Goal: Transaction & Acquisition: Purchase product/service

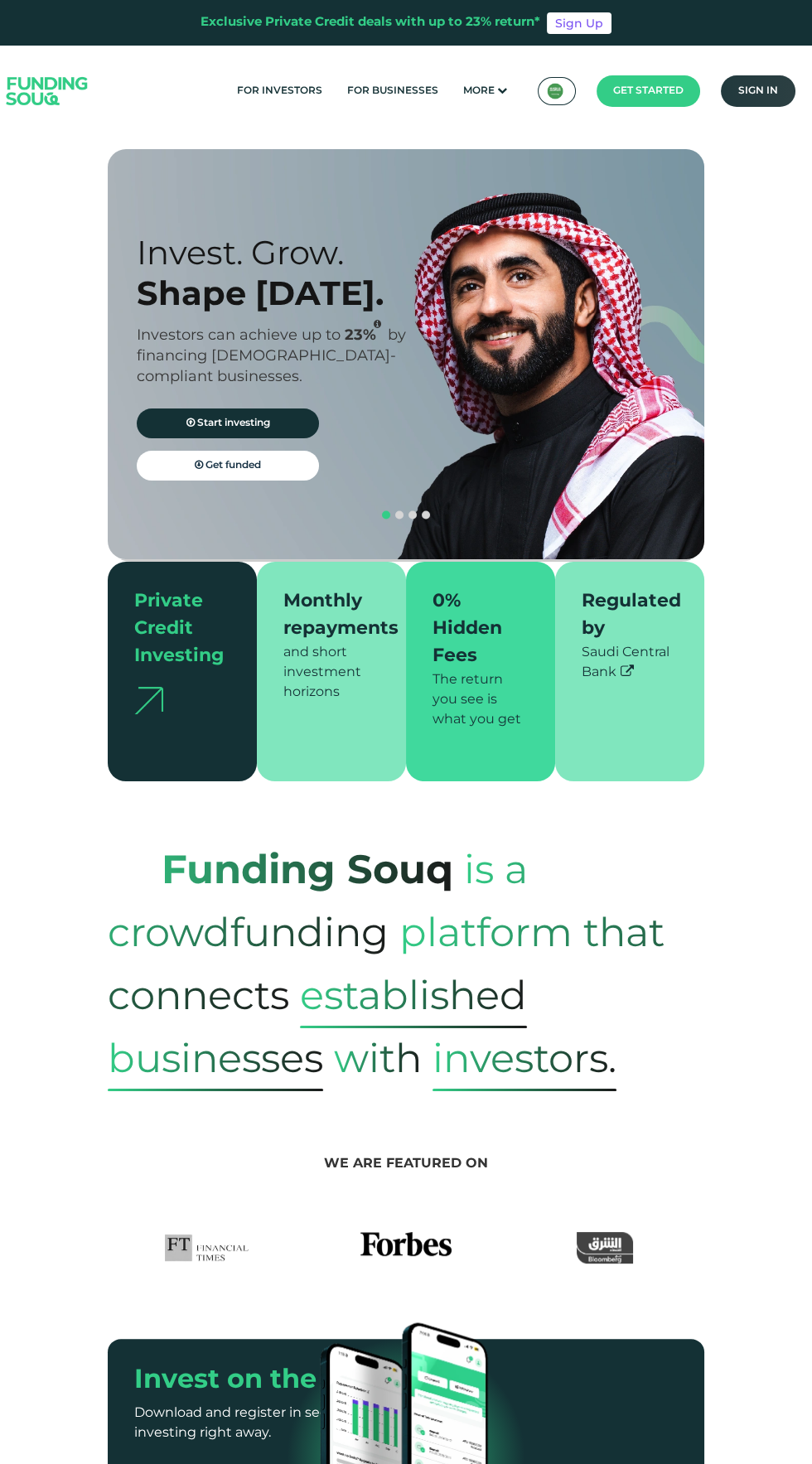
click at [769, 84] on link "Sign in" at bounding box center [757, 90] width 74 height 31
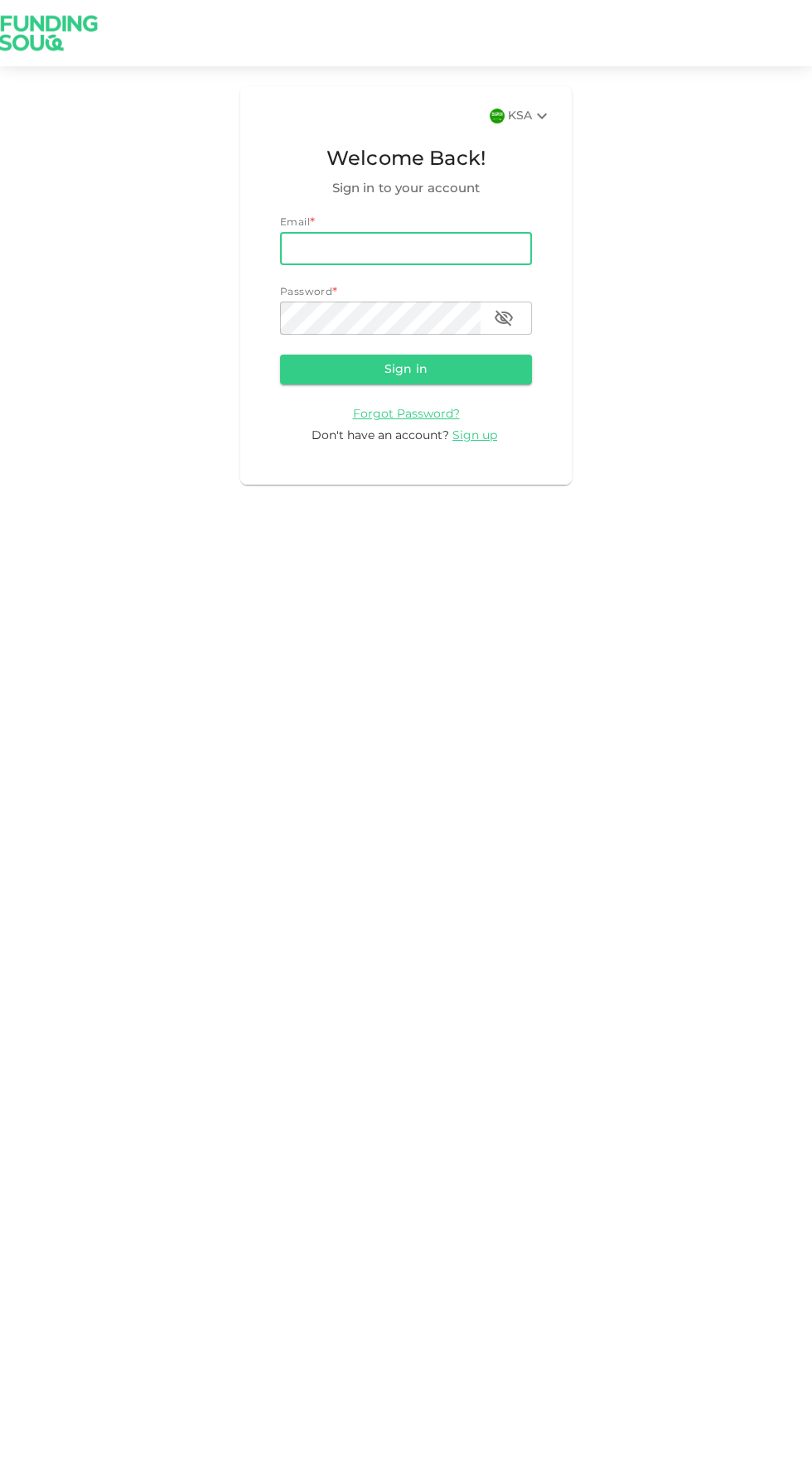
click at [363, 249] on input "email" at bounding box center [406, 248] width 252 height 33
type input "abdul5678901234@gmail.com"
click at [280, 355] on button "Sign in" at bounding box center [406, 369] width 252 height 30
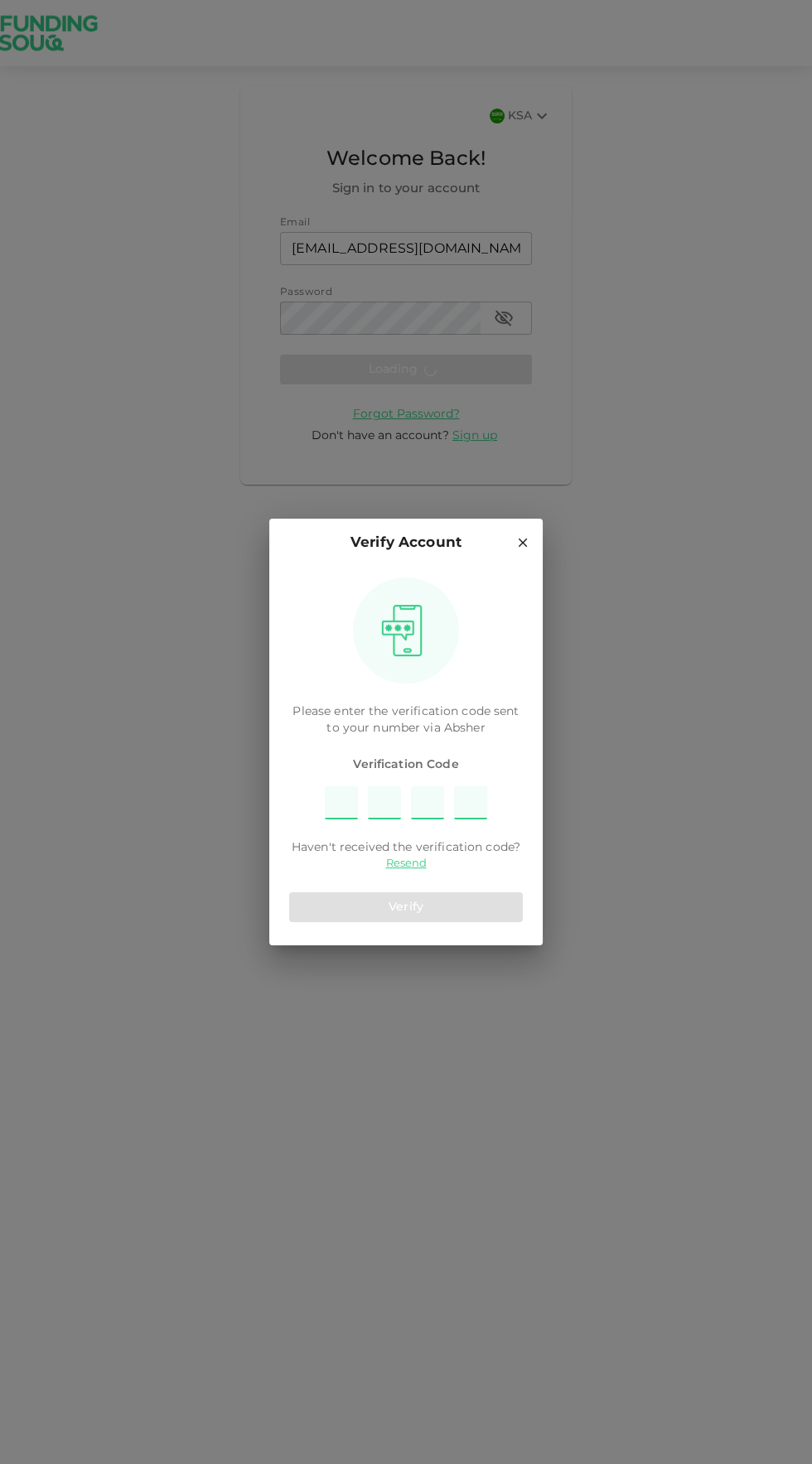
click at [343, 809] on input "Please enter OTP character 1" at bounding box center [341, 802] width 33 height 33
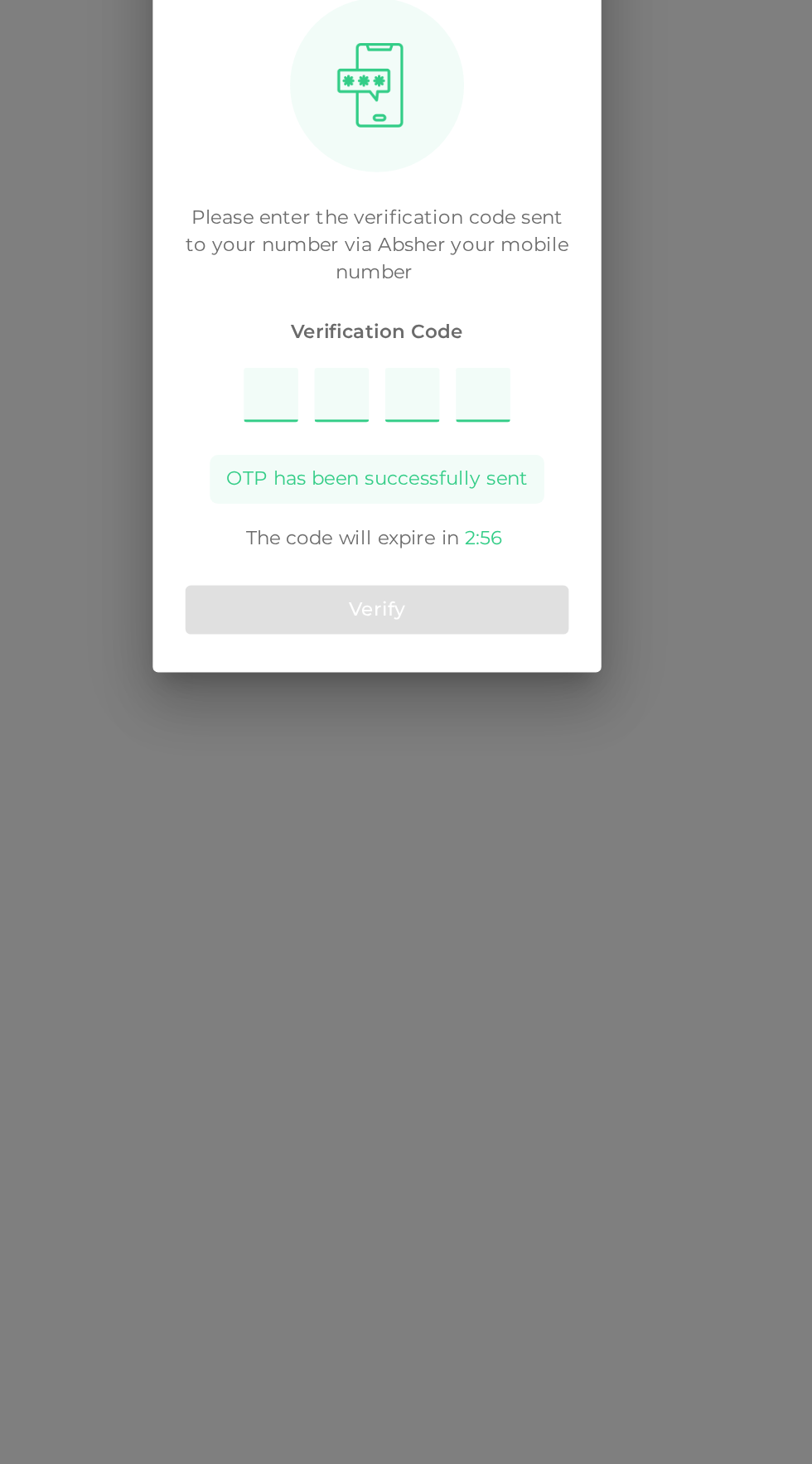
type input "7269"
type input "9"
type input "7"
type input "2"
type input "6"
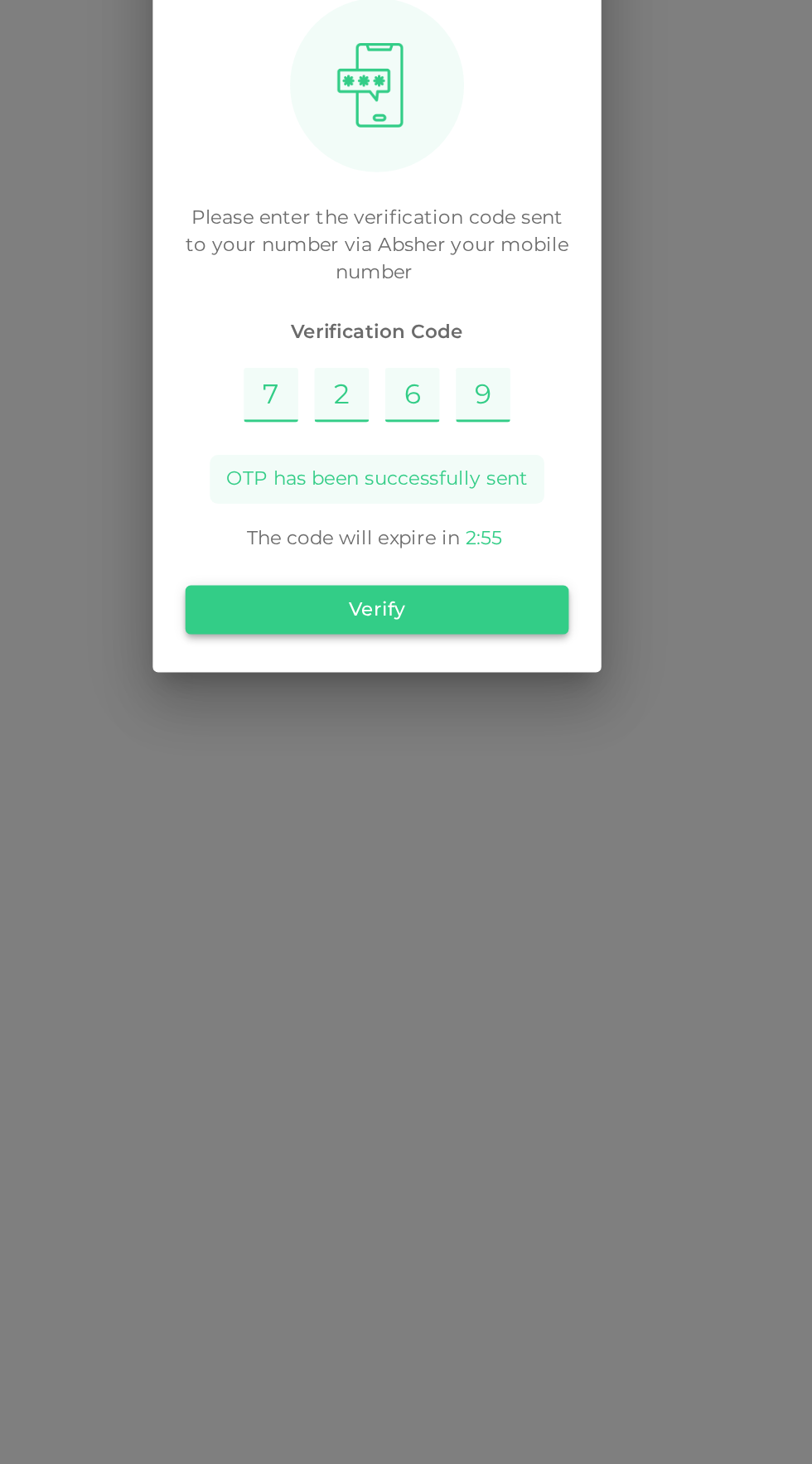
click at [479, 929] on button "Verify" at bounding box center [406, 929] width 234 height 30
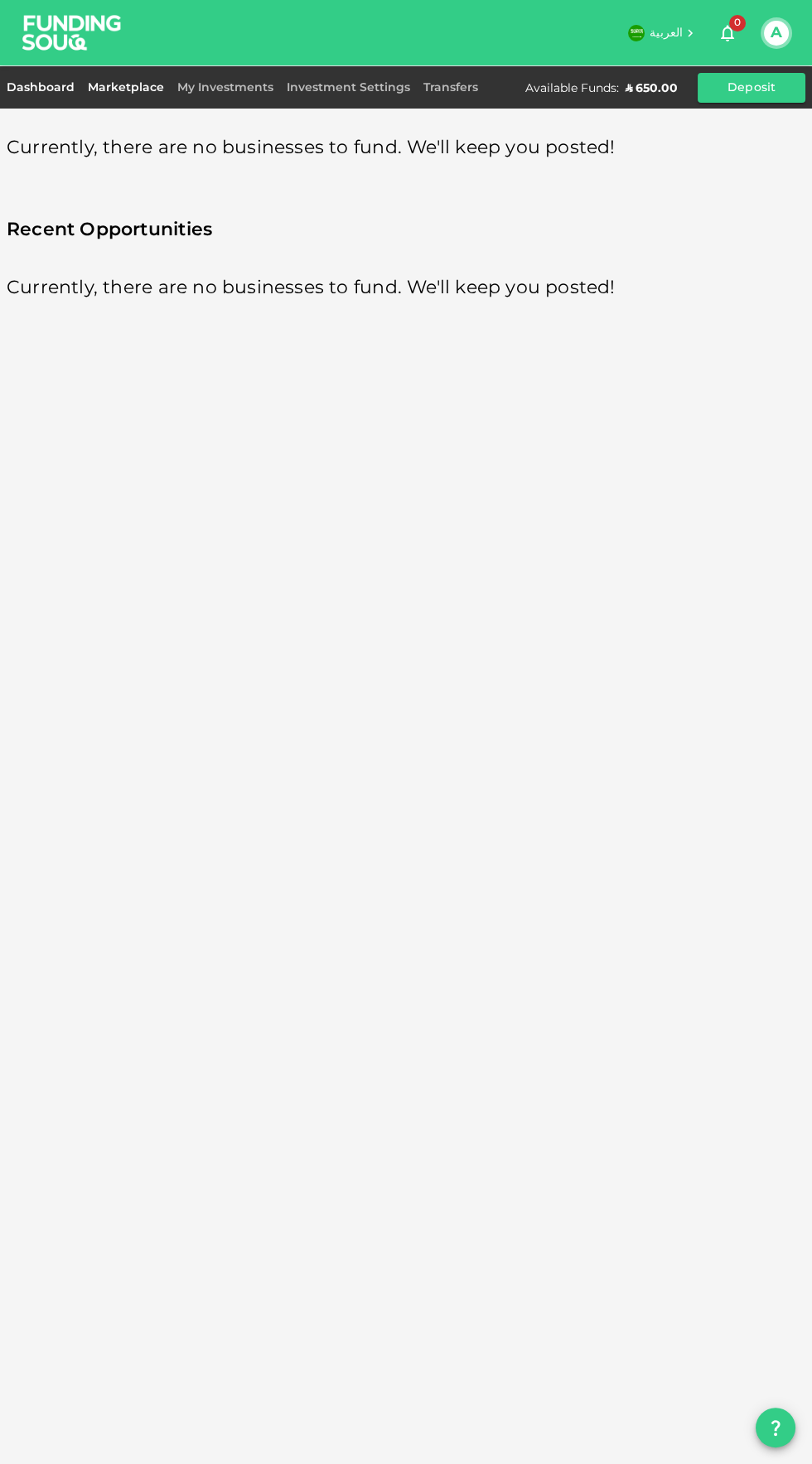
click at [32, 87] on link "Dashboard" at bounding box center [43, 88] width 74 height 12
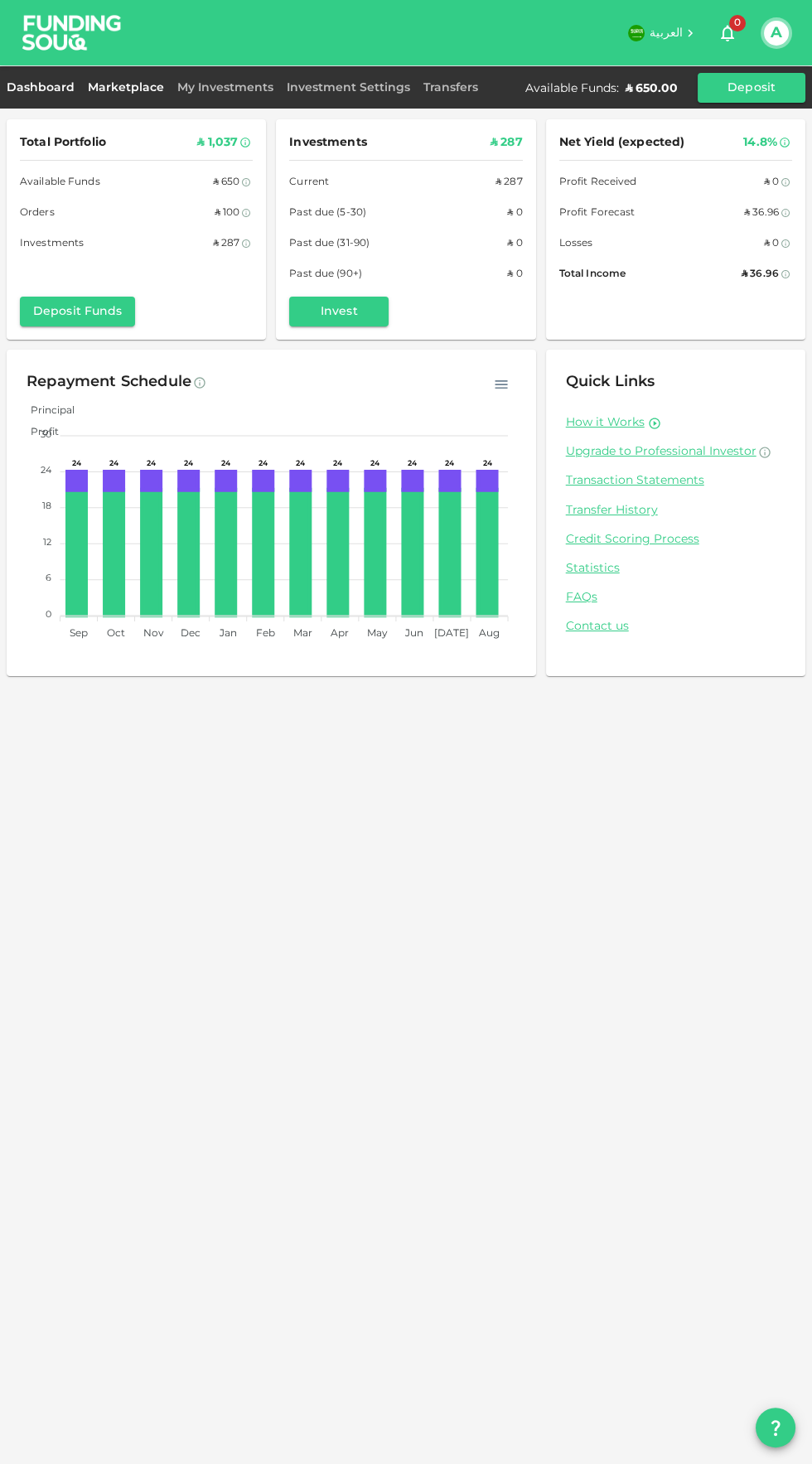
click at [113, 91] on link "Marketplace" at bounding box center [126, 88] width 90 height 12
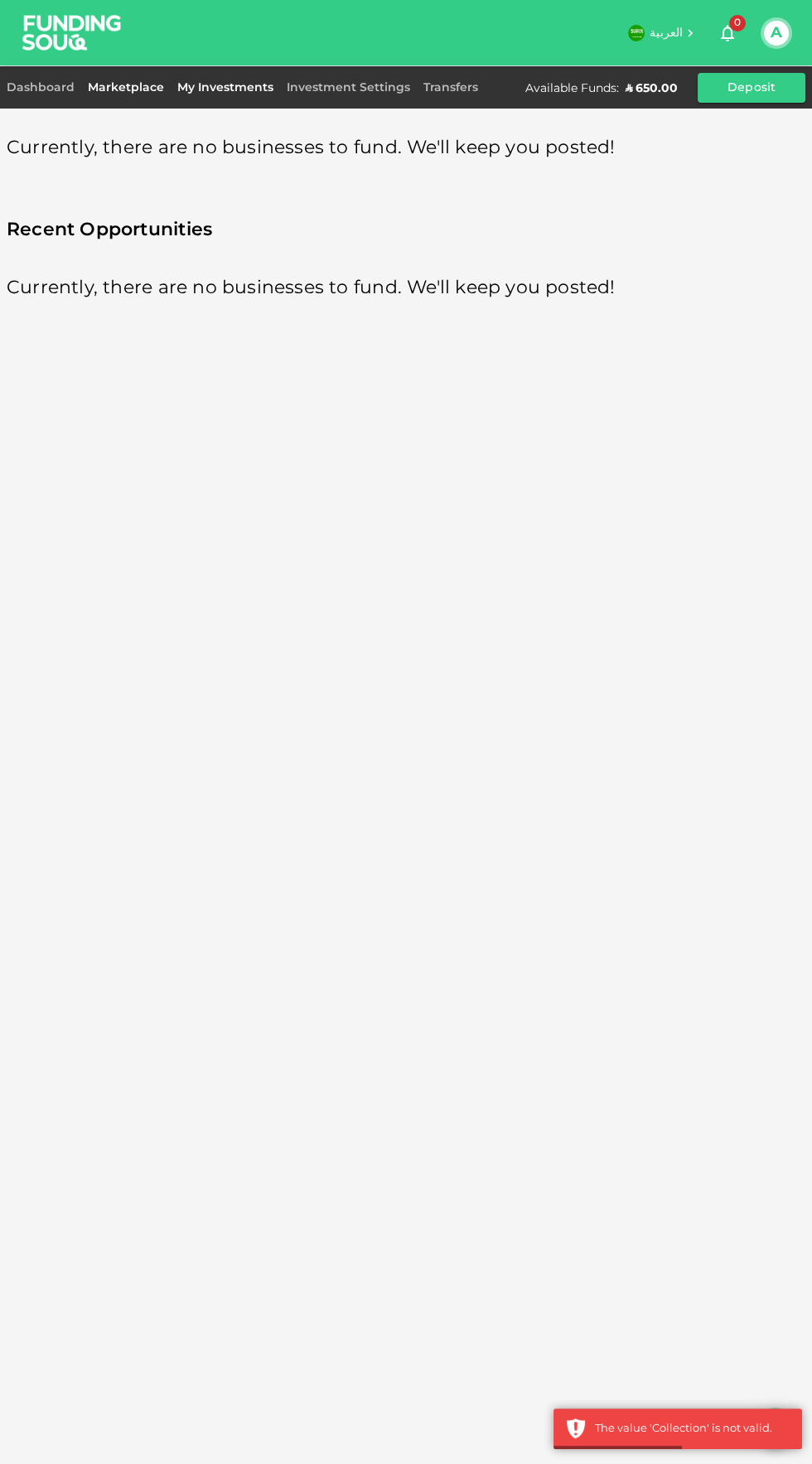
click at [206, 90] on link "My Investments" at bounding box center [226, 88] width 109 height 12
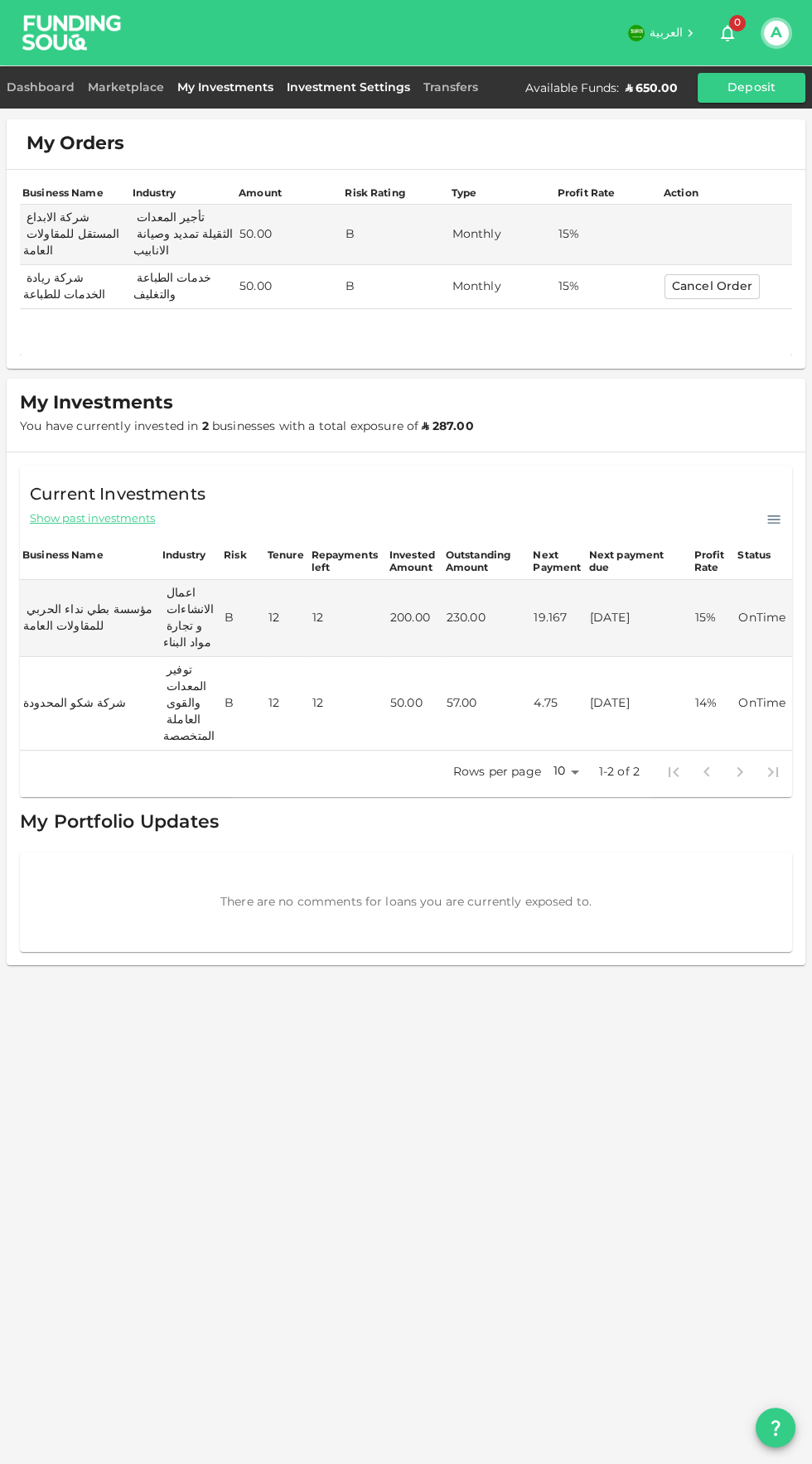
click at [339, 82] on link "Investment Settings" at bounding box center [348, 88] width 137 height 12
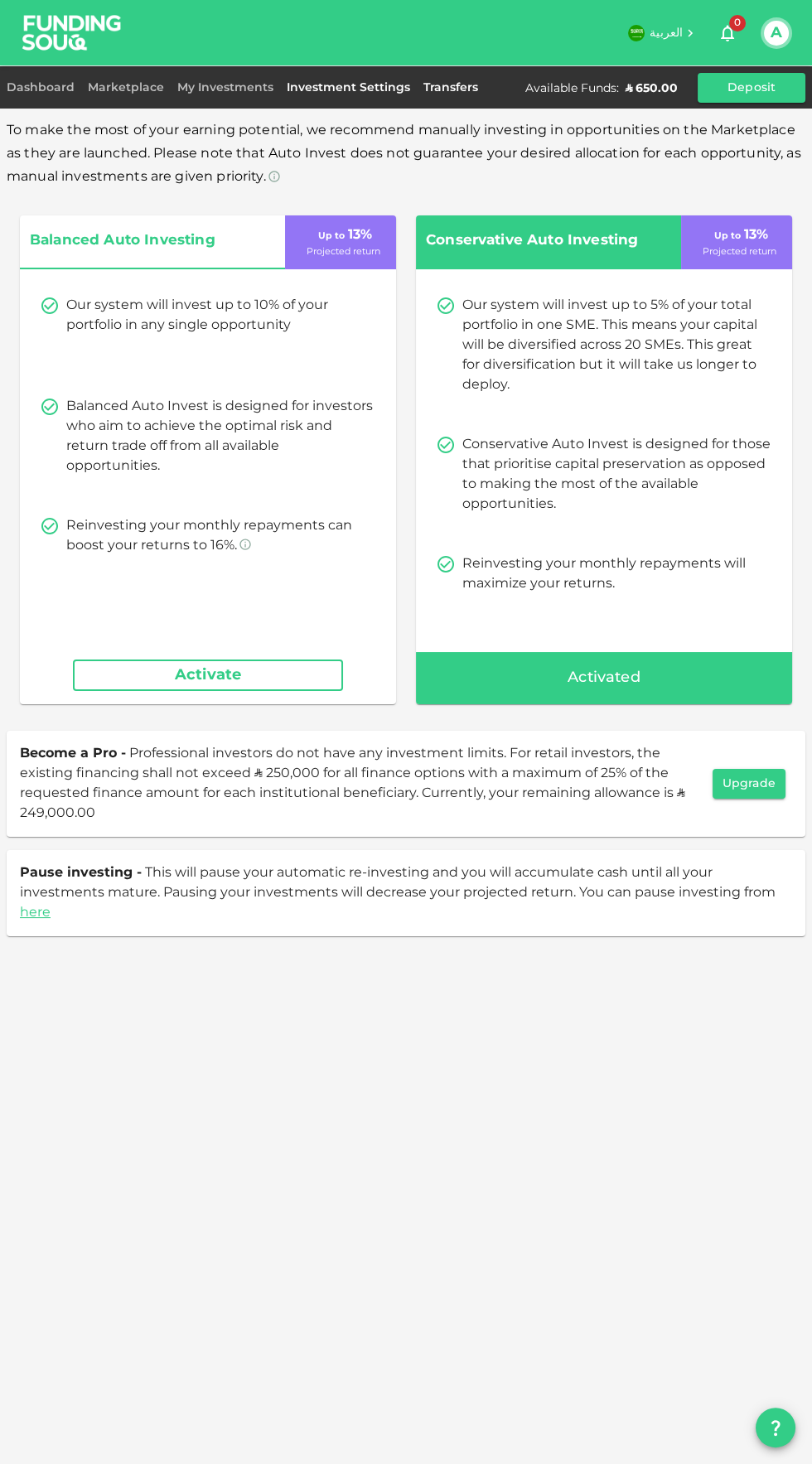
click at [439, 87] on link "Transfers" at bounding box center [450, 88] width 68 height 12
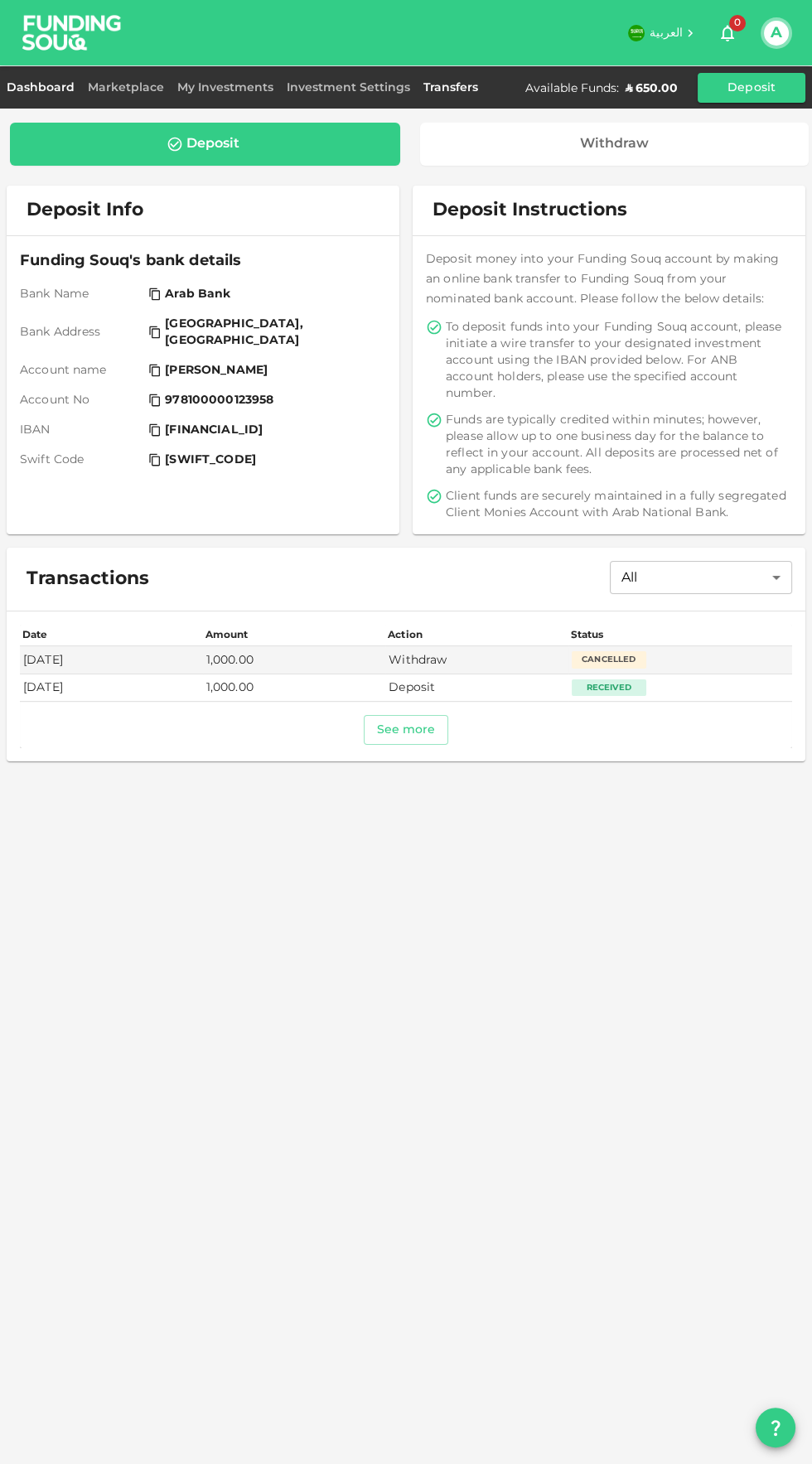
click at [46, 91] on link "Dashboard" at bounding box center [43, 88] width 74 height 12
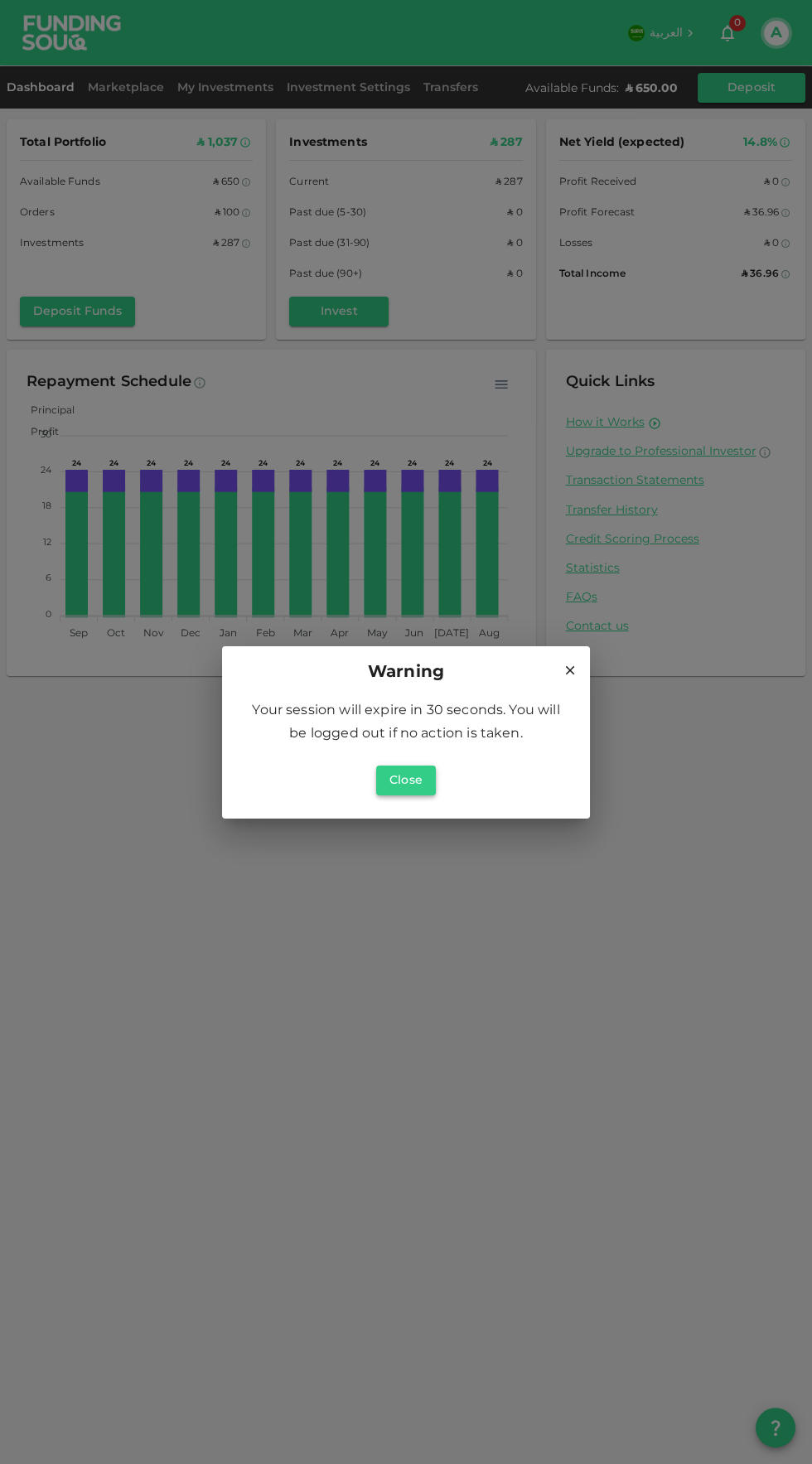
click at [421, 789] on button "Close" at bounding box center [406, 780] width 60 height 30
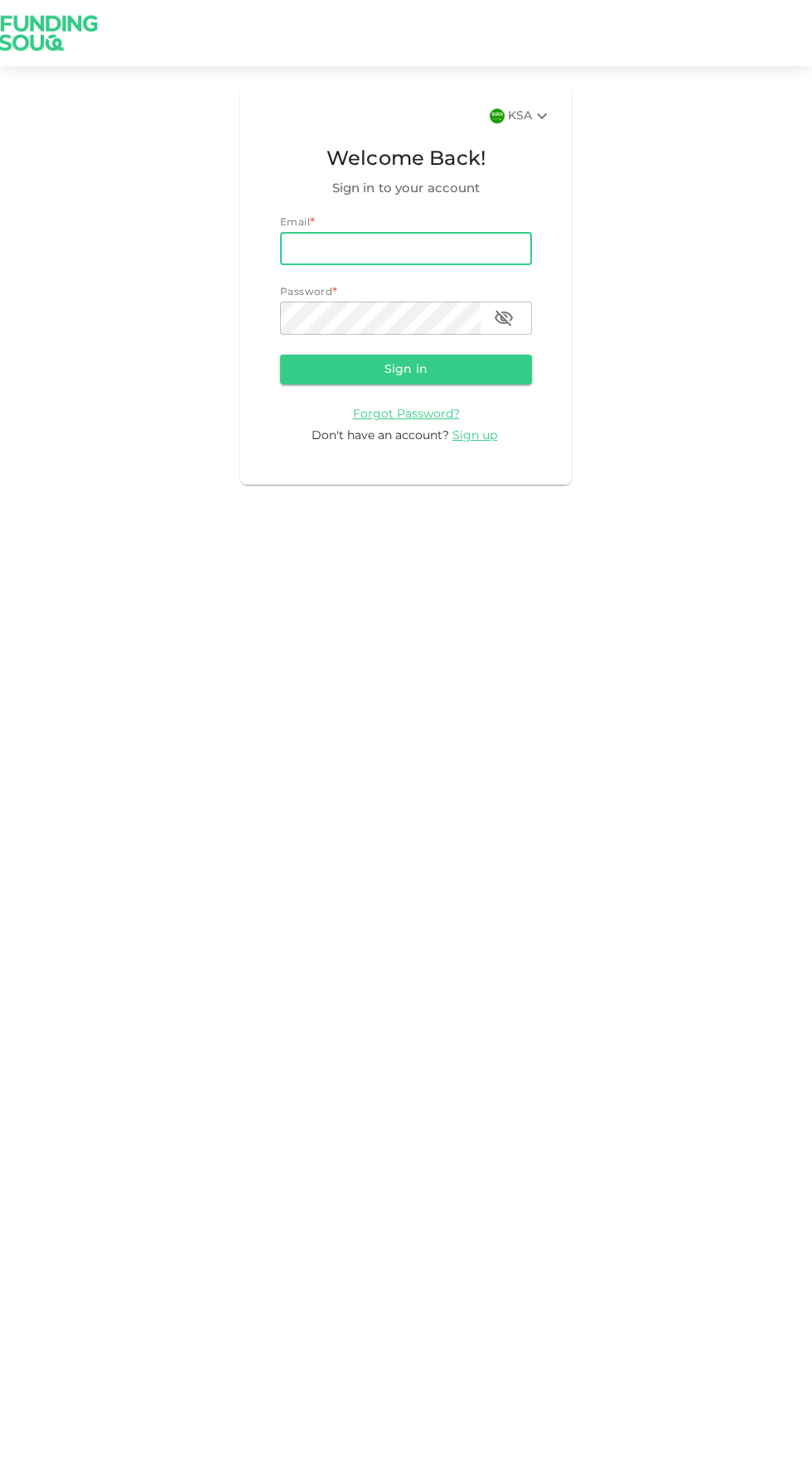
click at [419, 234] on input "email" at bounding box center [406, 248] width 252 height 33
type input "[EMAIL_ADDRESS][DOMAIN_NAME]"
click at [280, 355] on button "Sign in" at bounding box center [406, 369] width 252 height 30
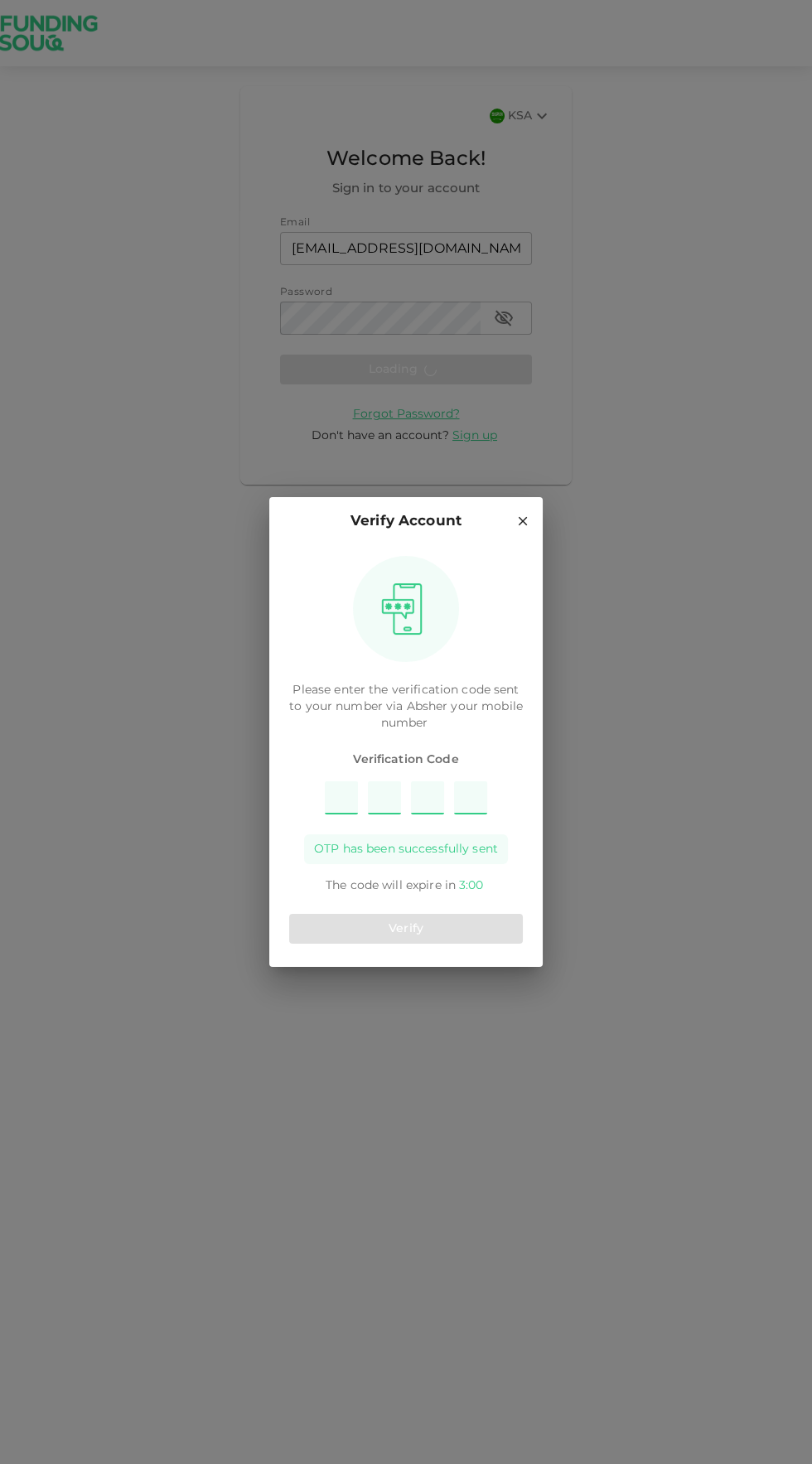
click at [340, 797] on input "Please enter OTP character 1" at bounding box center [341, 798] width 33 height 33
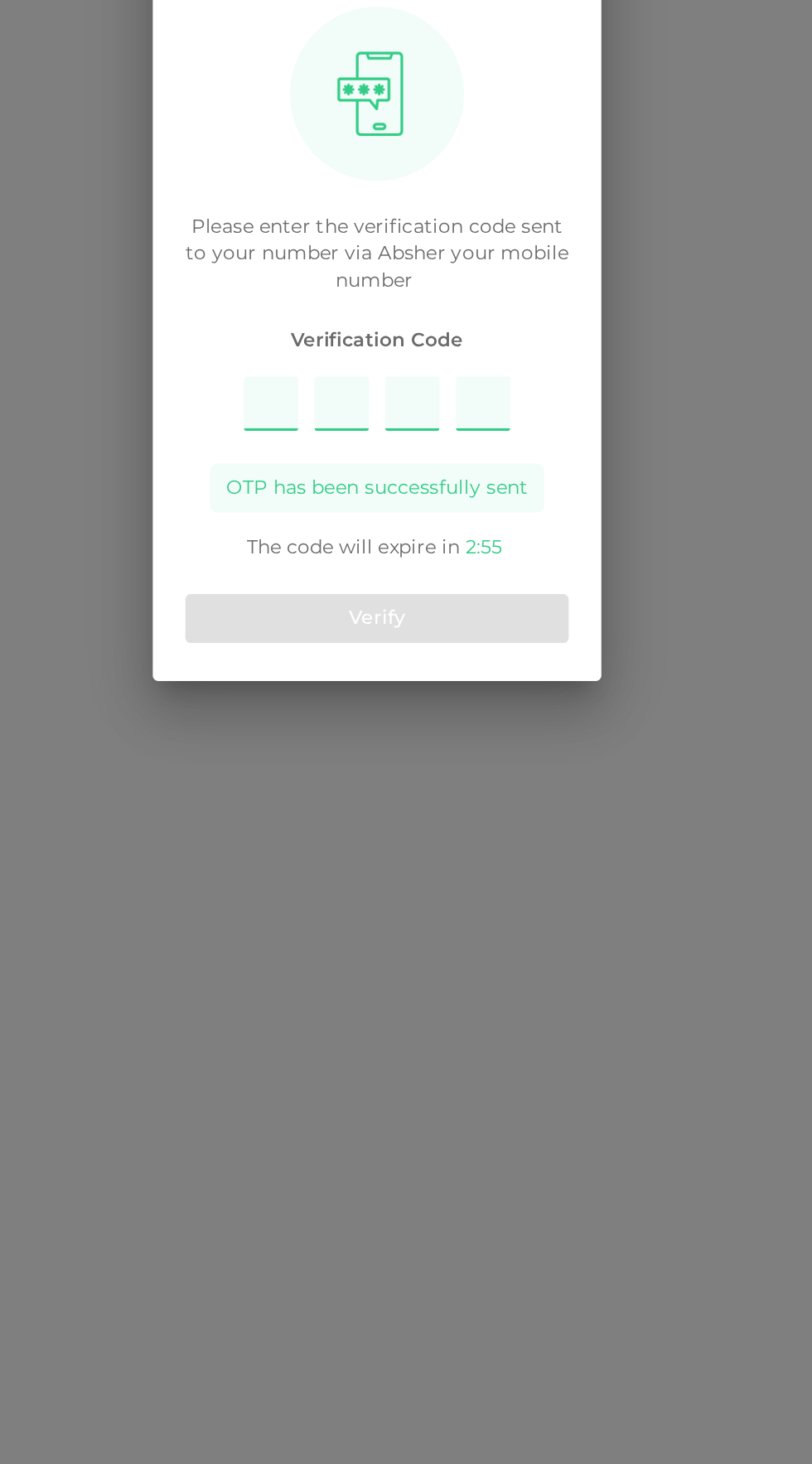
type input "2679"
type input "9"
type input "2"
type input "6"
type input "7"
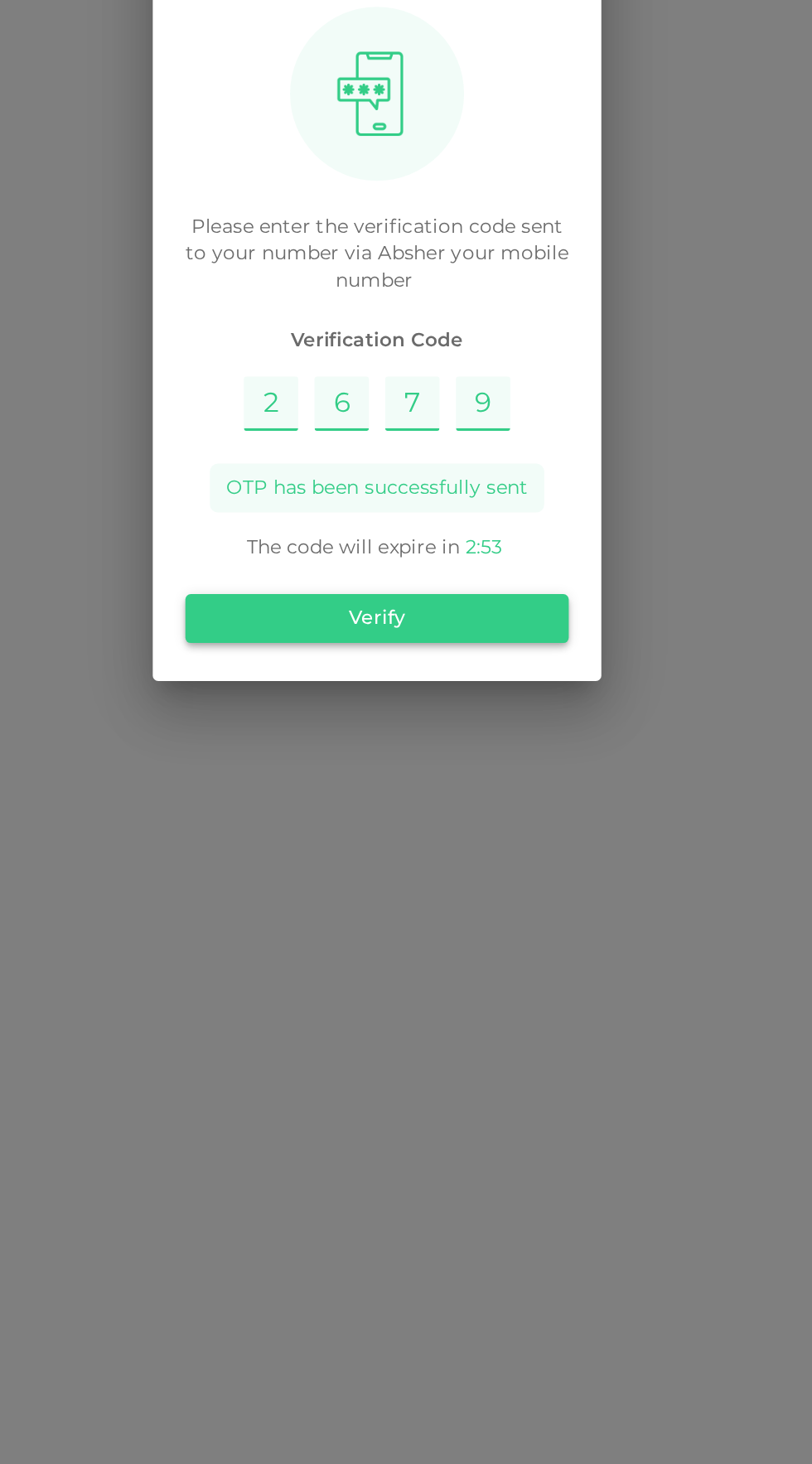
click at [452, 935] on button "Verify" at bounding box center [406, 929] width 234 height 30
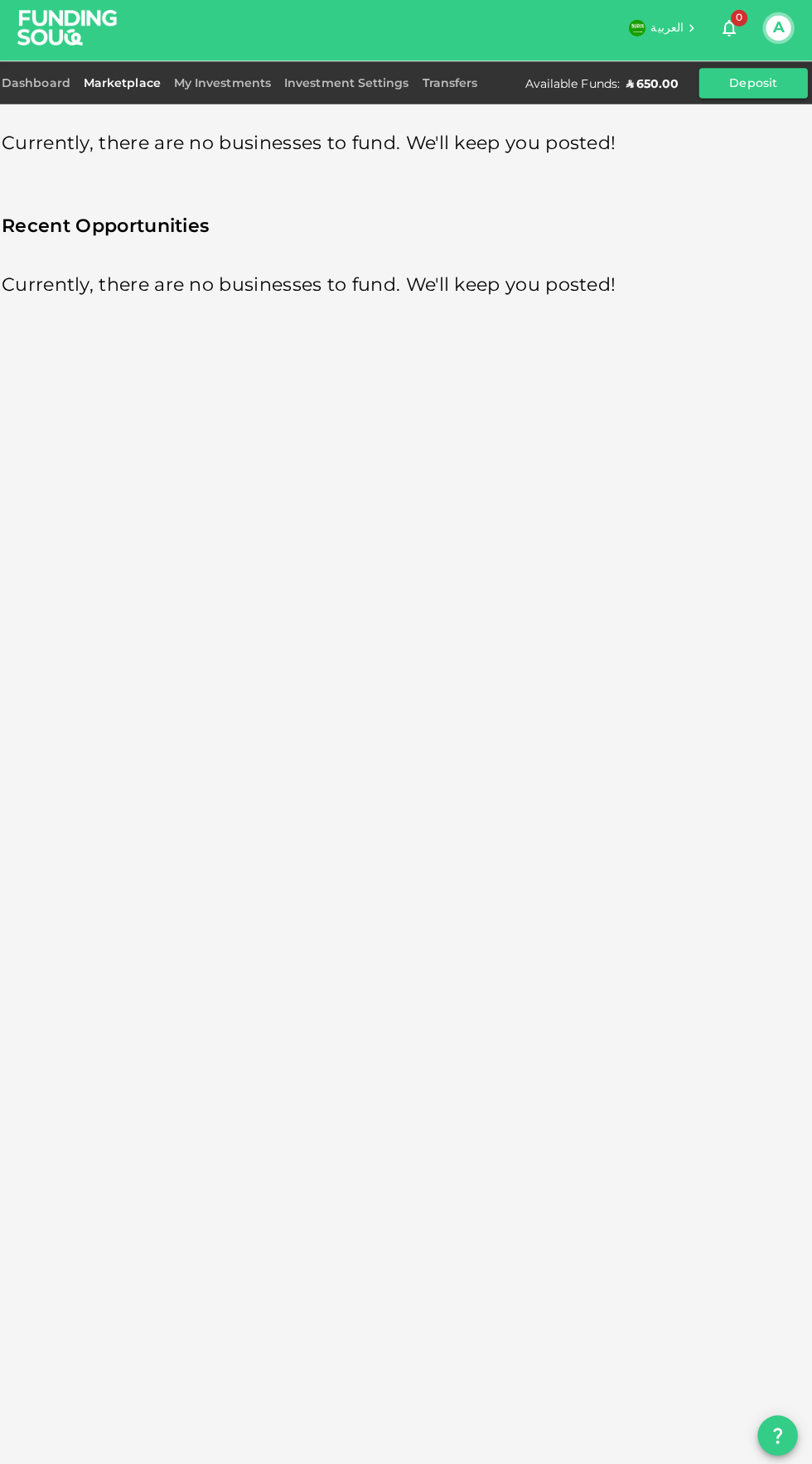
click at [577, 95] on div "Available Funds : ʢ 650.00 Deposit" at bounding box center [665, 87] width 280 height 30
click at [451, 85] on link "Transfers" at bounding box center [450, 88] width 68 height 12
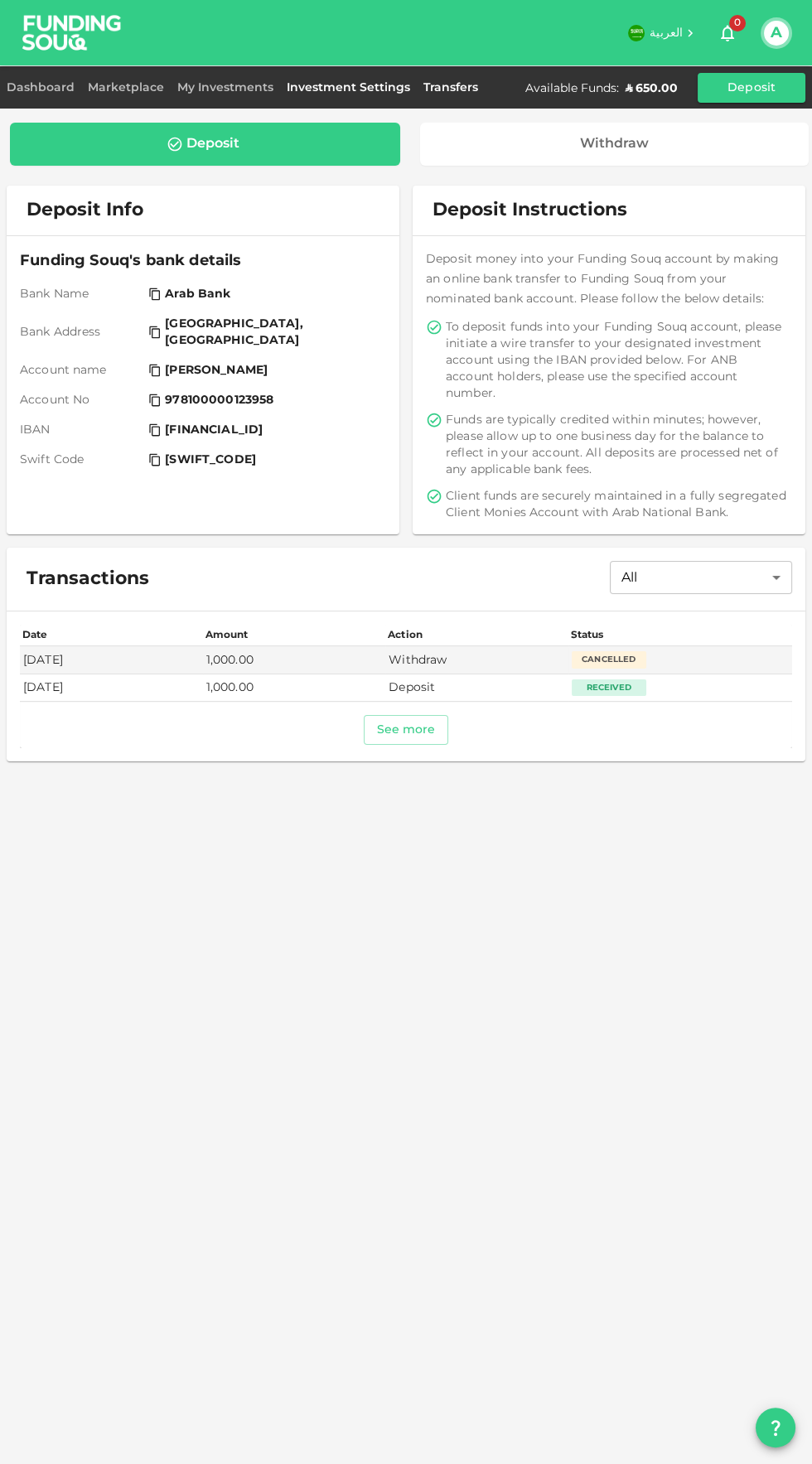
click at [350, 91] on link "Investment Settings" at bounding box center [348, 88] width 137 height 12
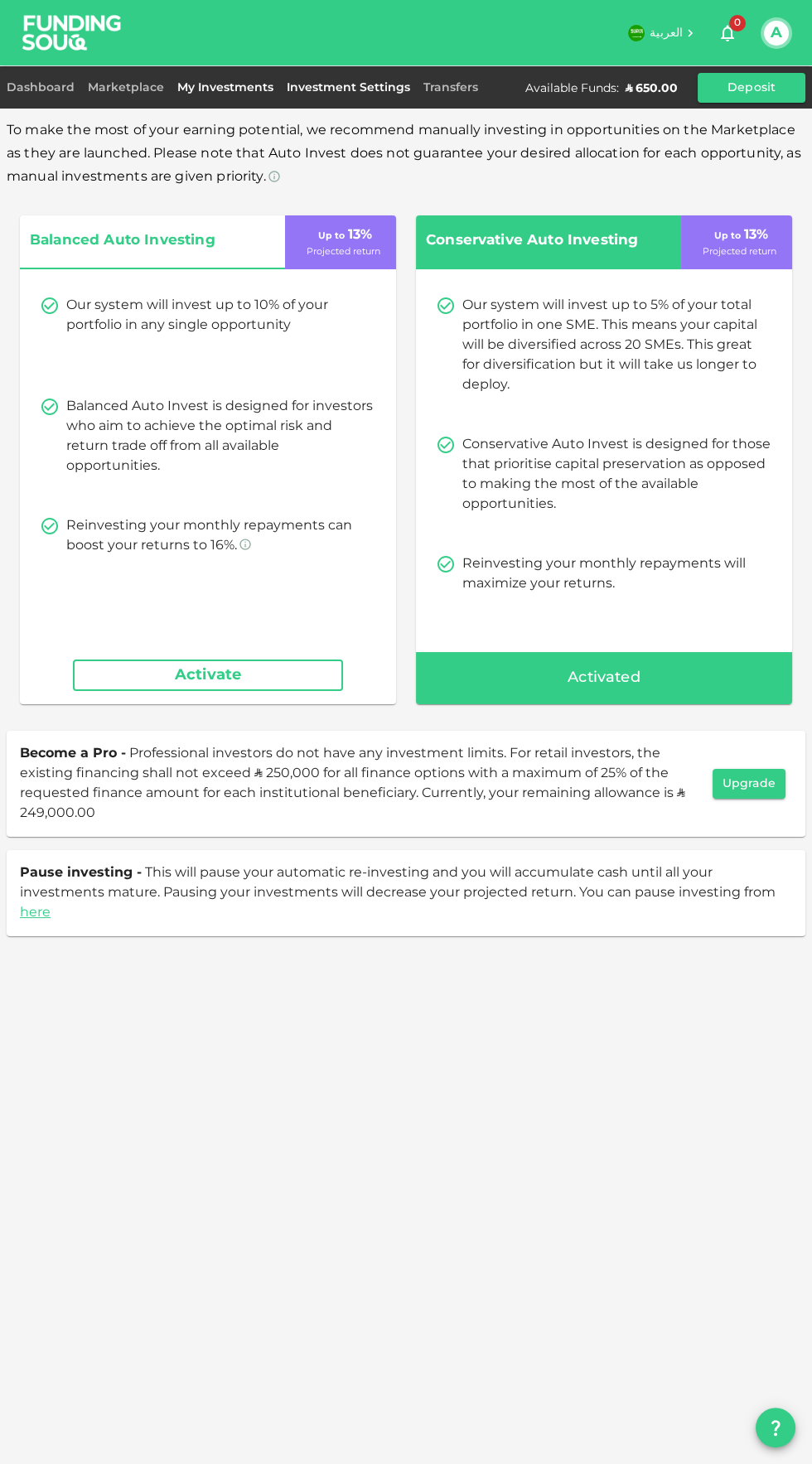
click at [239, 87] on link "My Investments" at bounding box center [226, 88] width 109 height 12
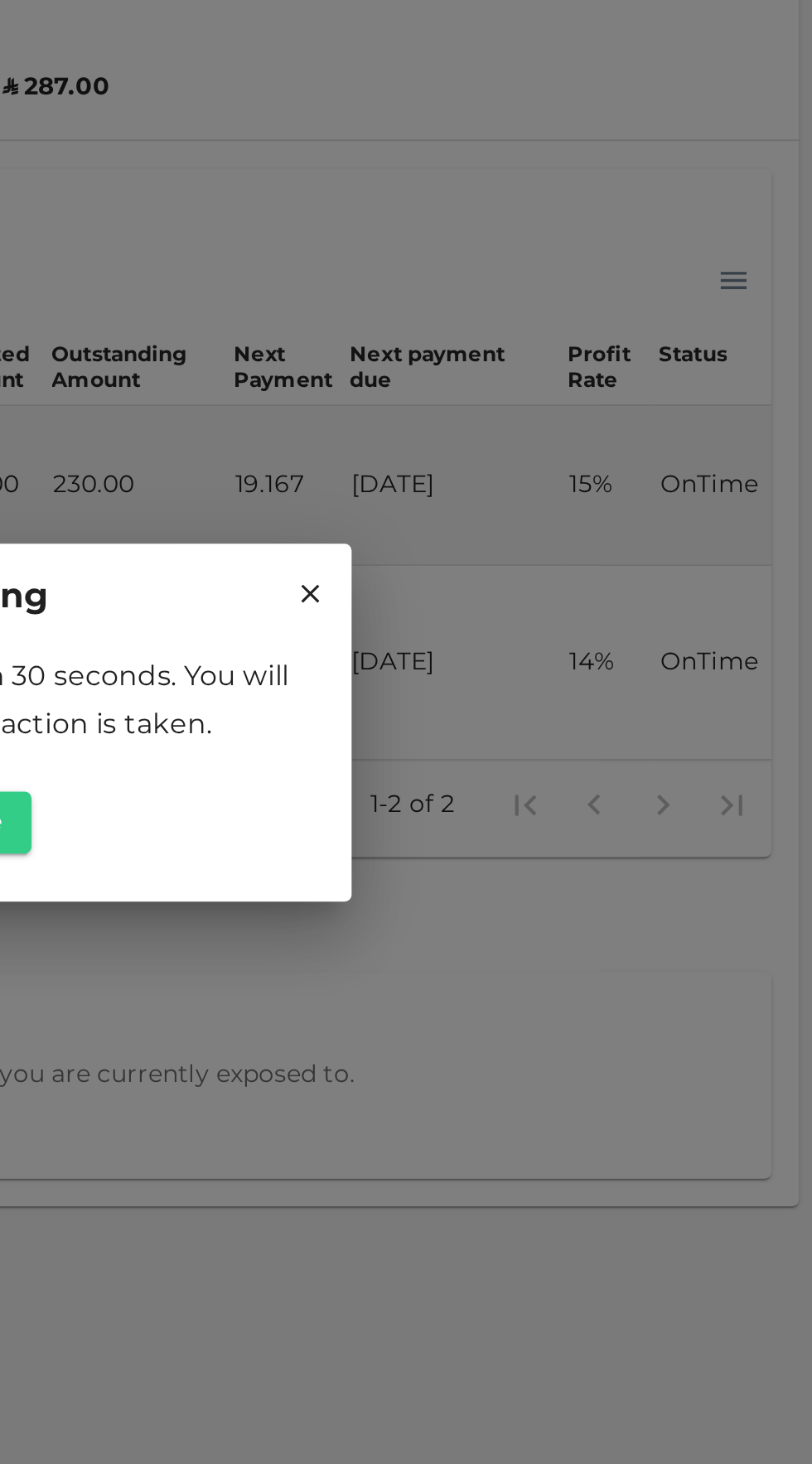
click at [571, 669] on icon at bounding box center [570, 670] width 9 height 9
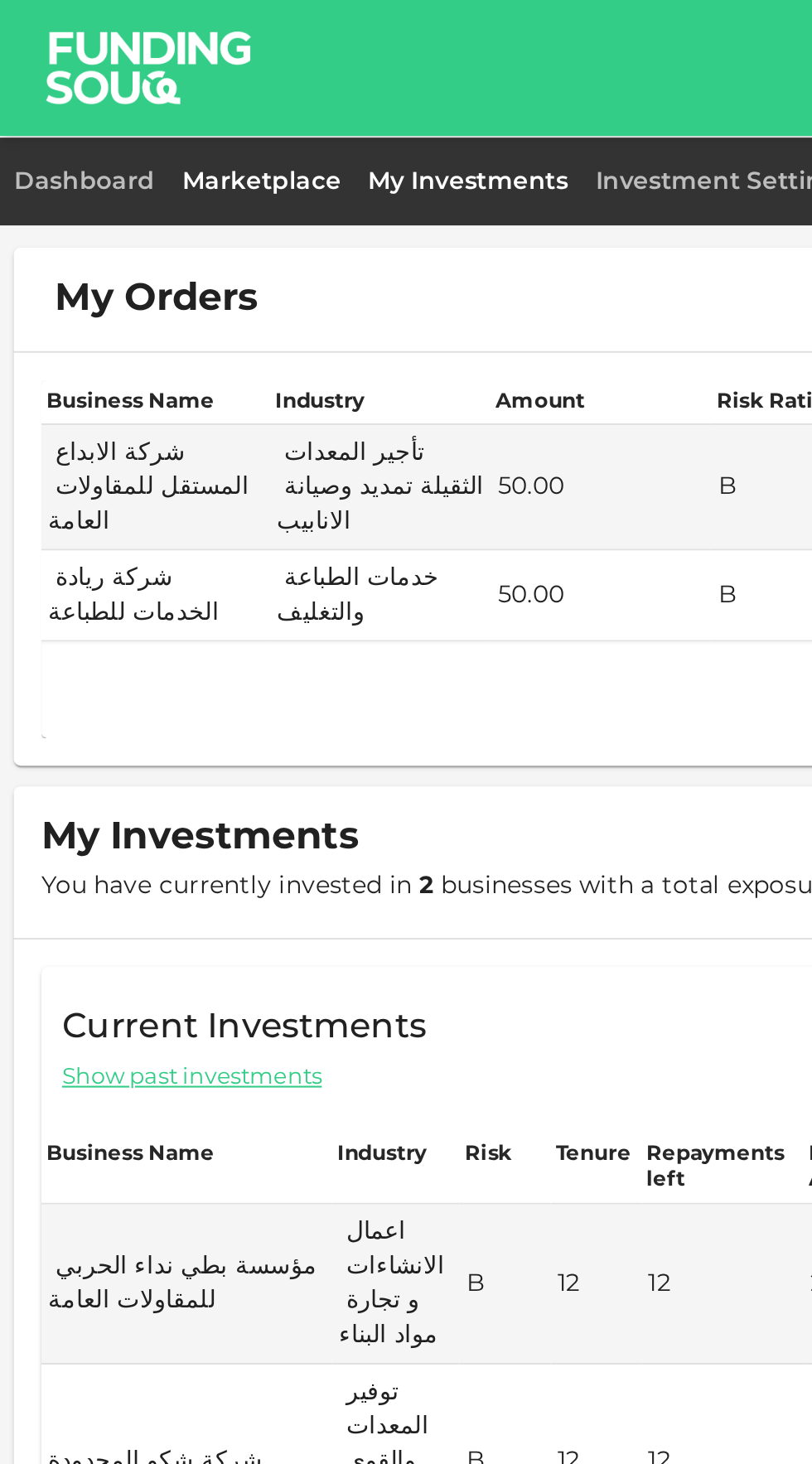
click at [118, 90] on link "Marketplace" at bounding box center [126, 88] width 90 height 12
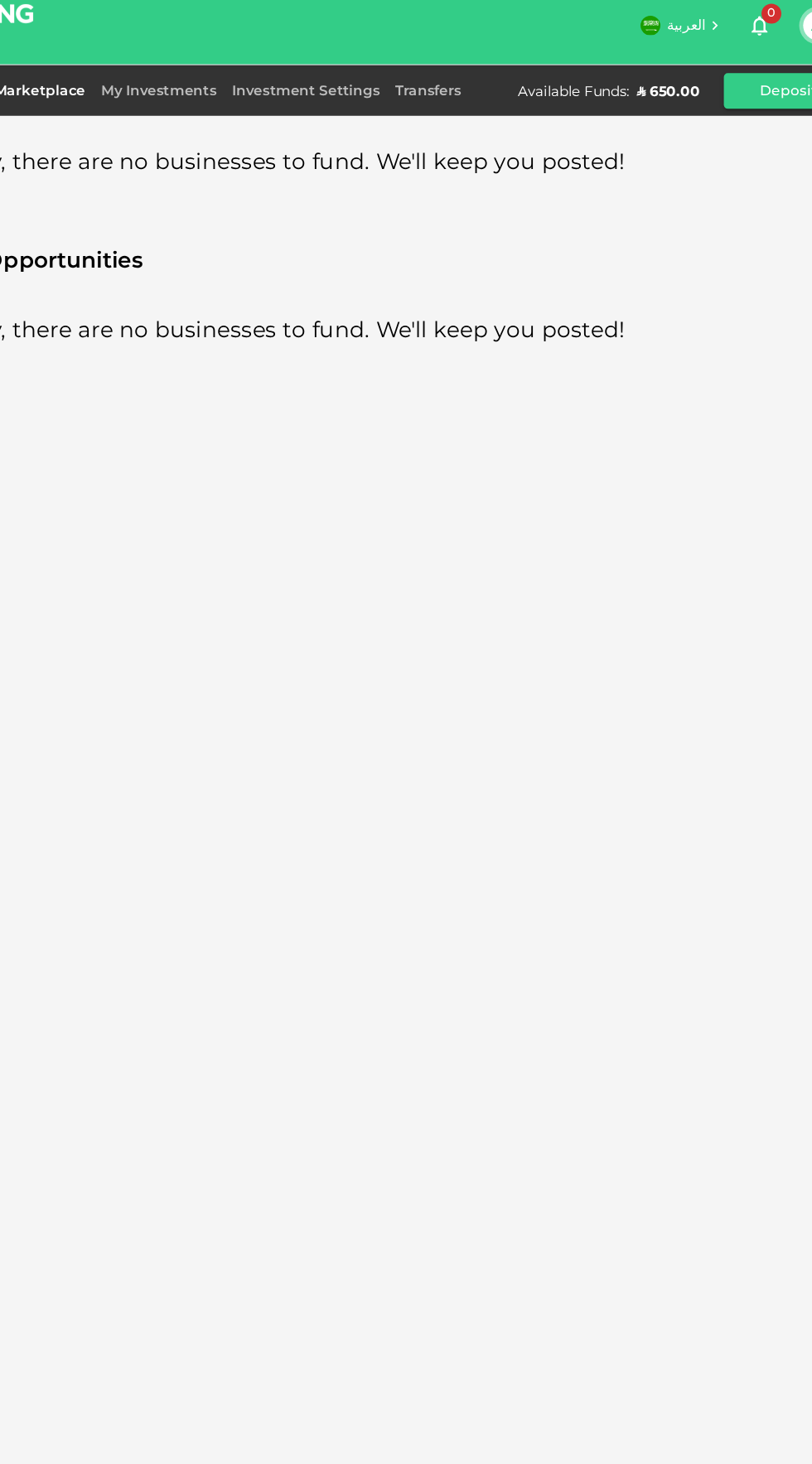
scroll to position [1, 0]
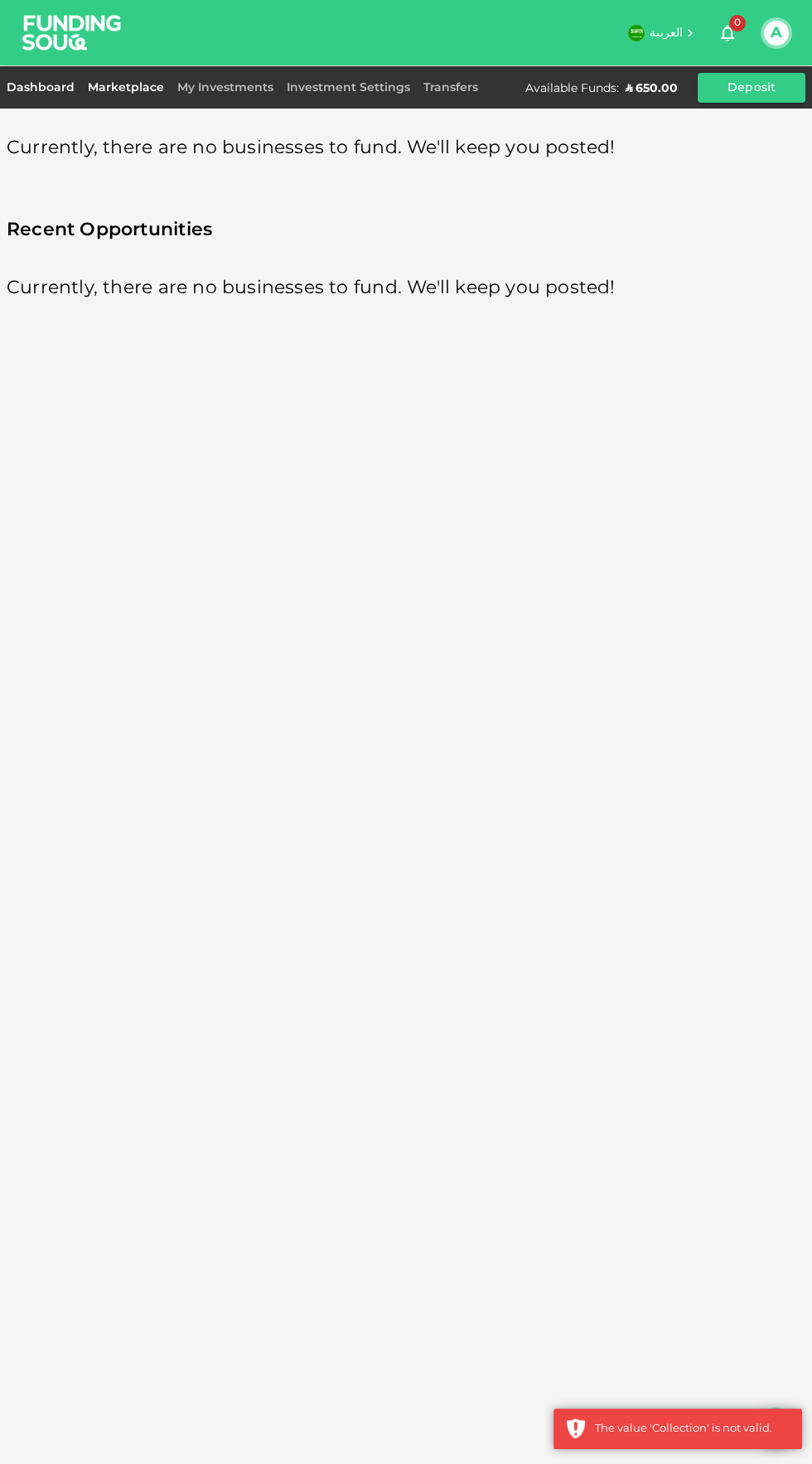
click at [52, 90] on link "Dashboard" at bounding box center [43, 88] width 74 height 12
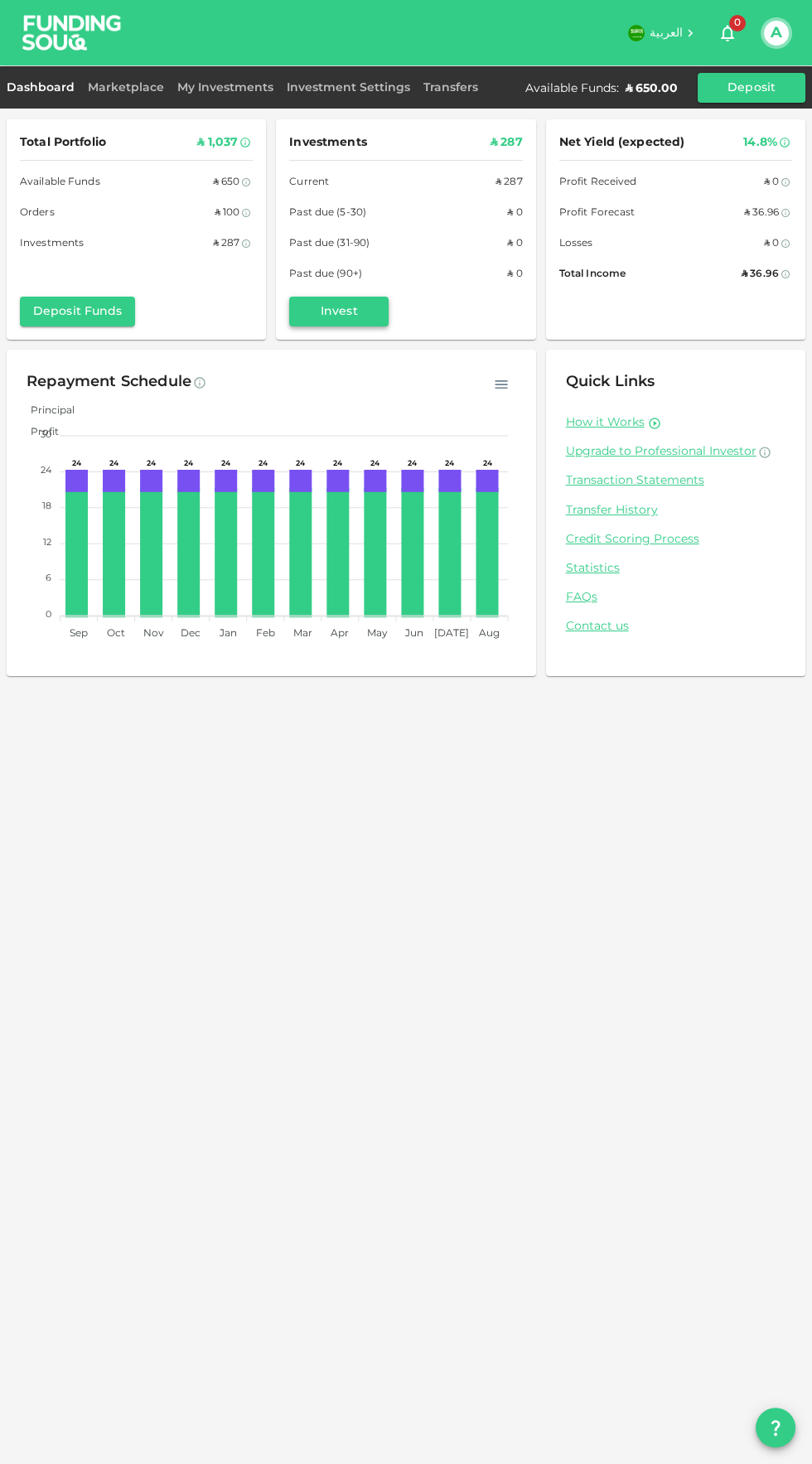
click at [333, 304] on button "Invest" at bounding box center [338, 311] width 99 height 30
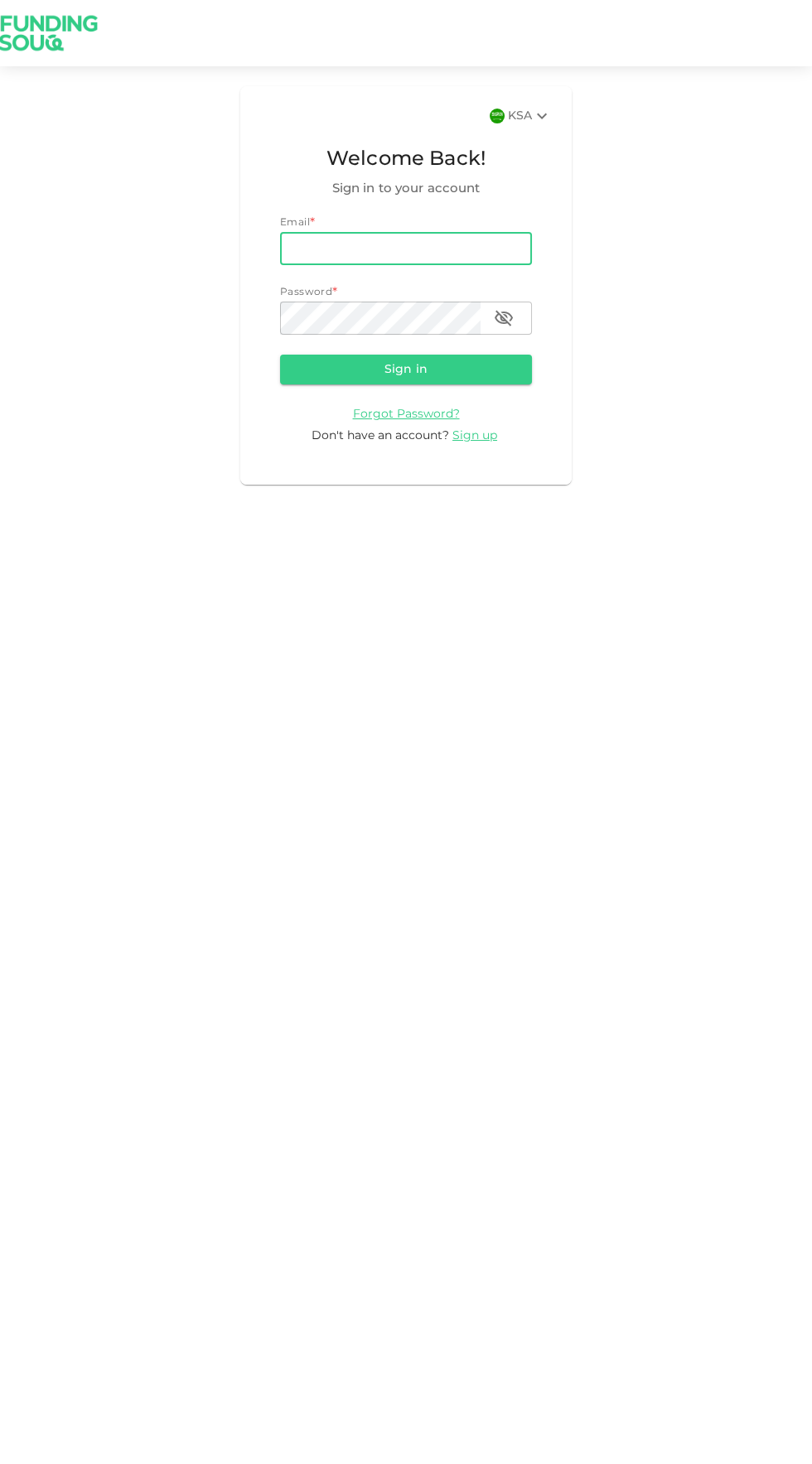
click at [423, 248] on input "email" at bounding box center [406, 248] width 252 height 33
type input "[EMAIL_ADDRESS][DOMAIN_NAME]"
click at [280, 355] on button "Sign in" at bounding box center [406, 369] width 252 height 30
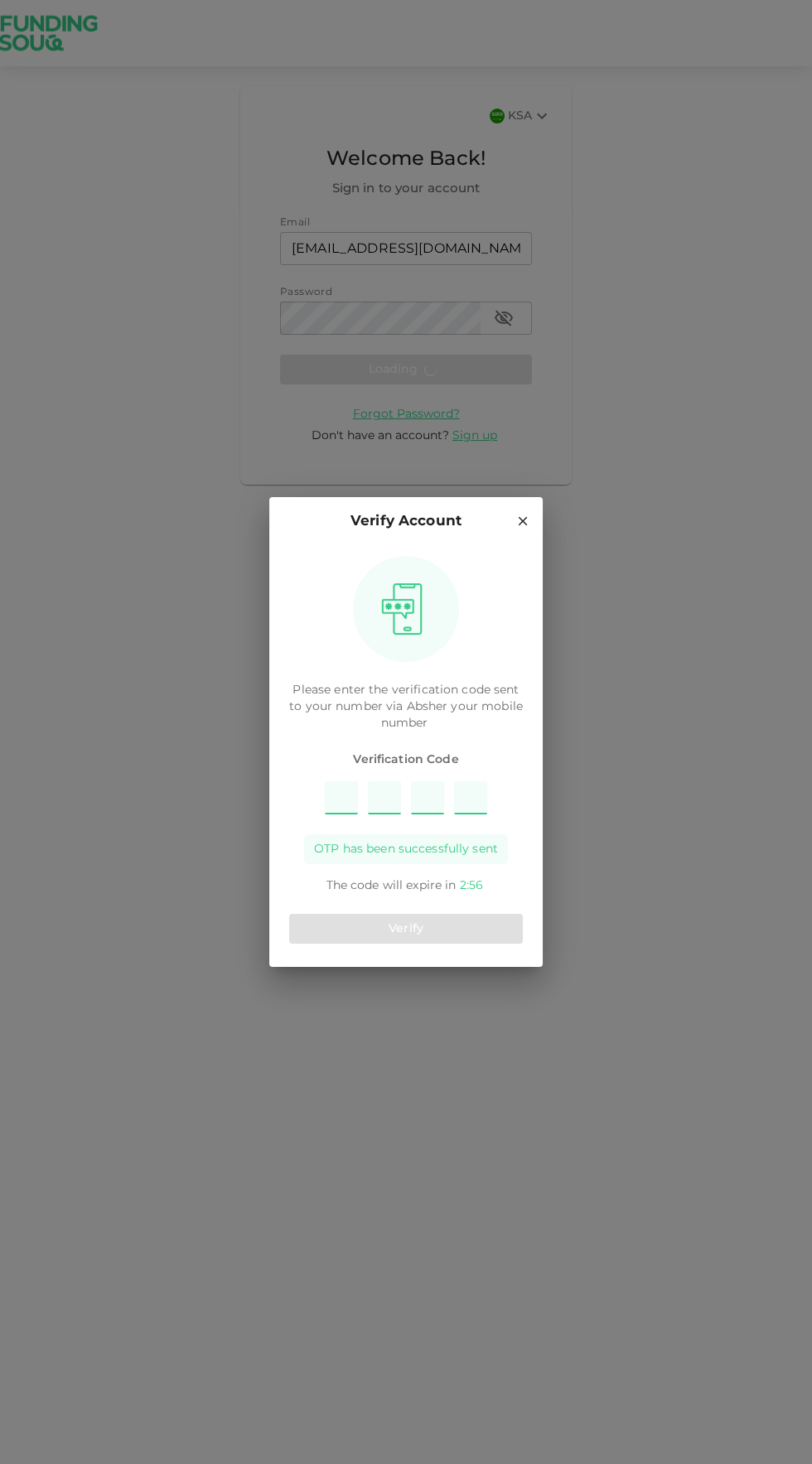
click at [339, 797] on input "Please enter OTP character 1" at bounding box center [341, 798] width 33 height 33
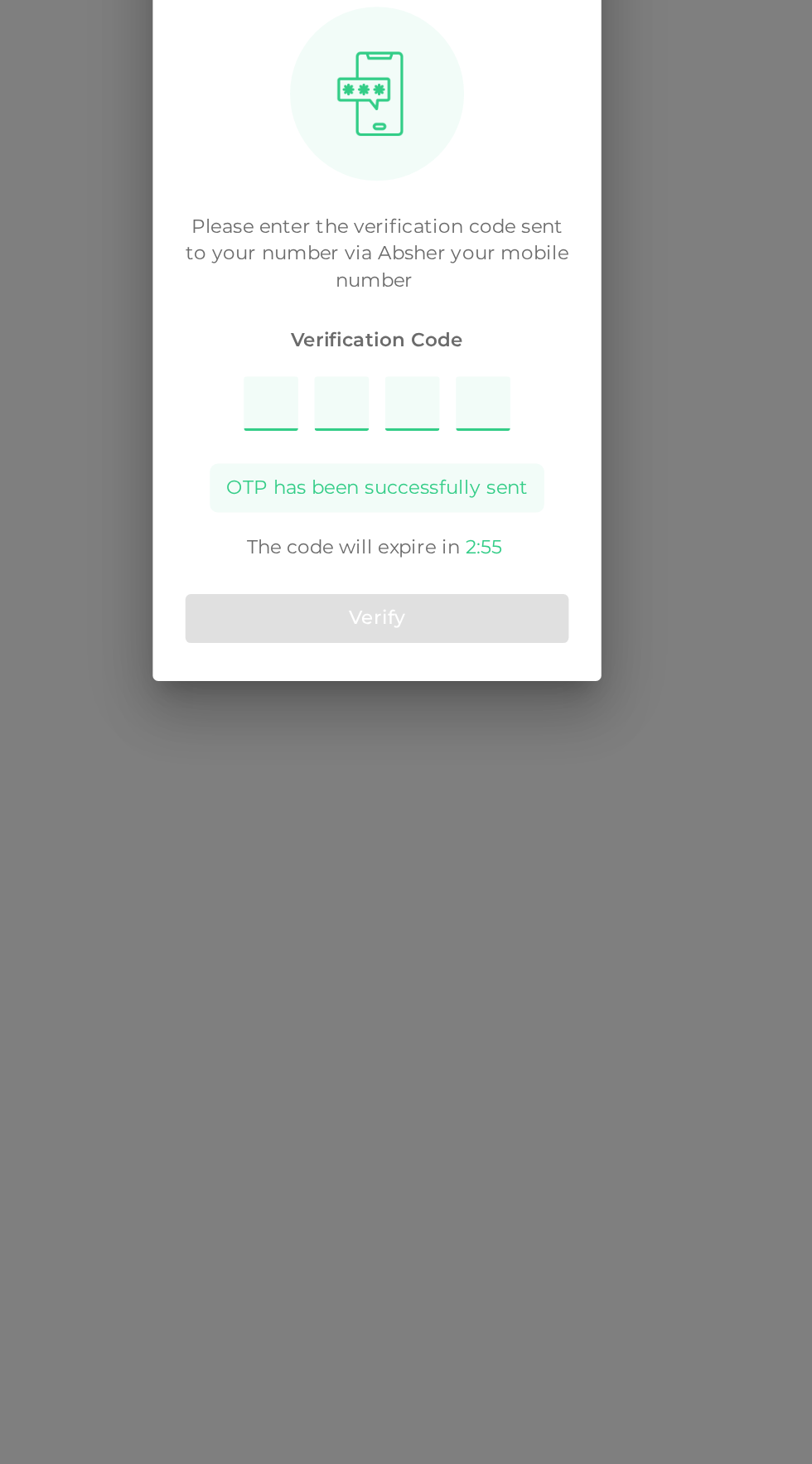
type input "4291"
type input "1"
type input "4"
type input "2"
type input "9"
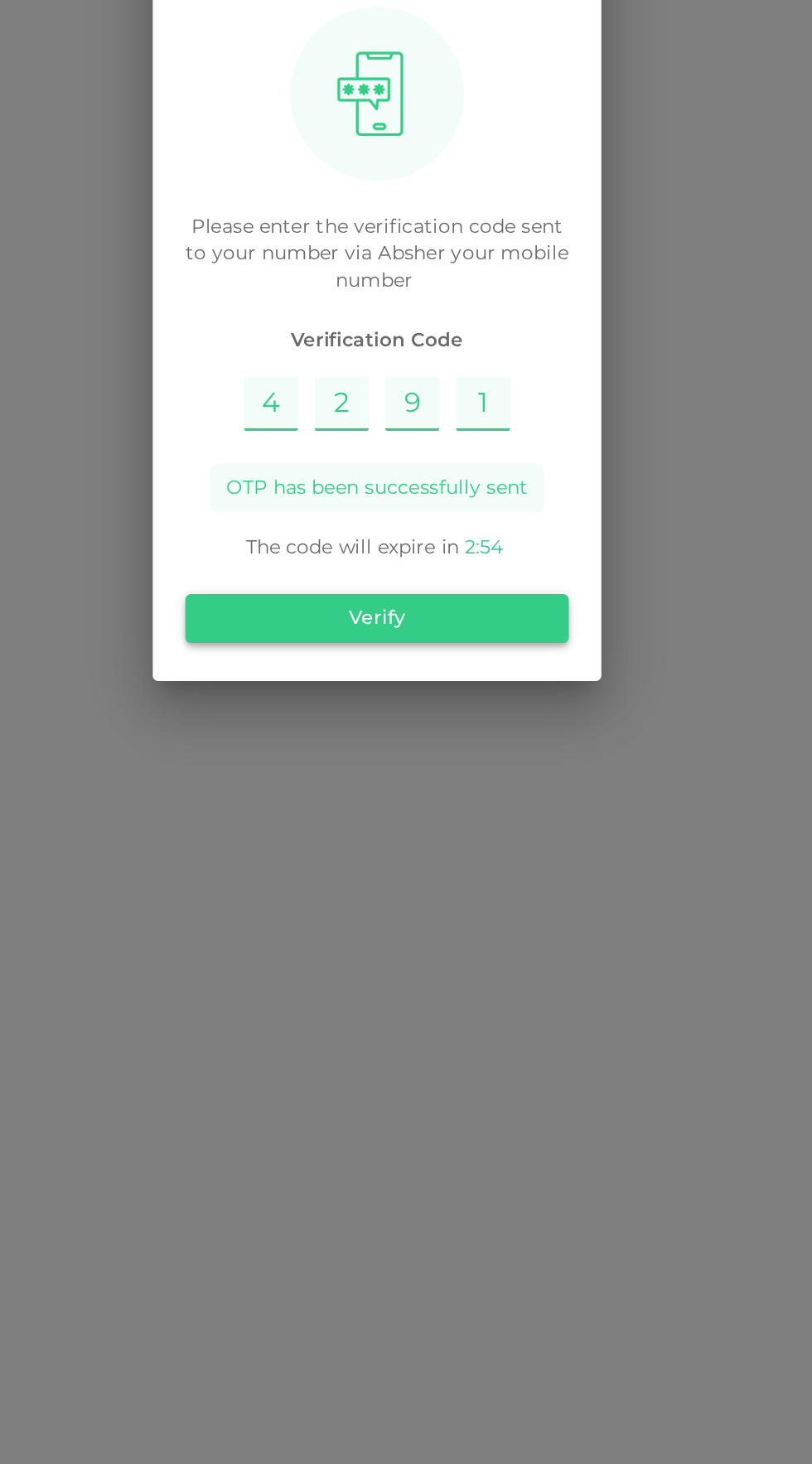
click at [478, 933] on button "Verify" at bounding box center [406, 929] width 234 height 30
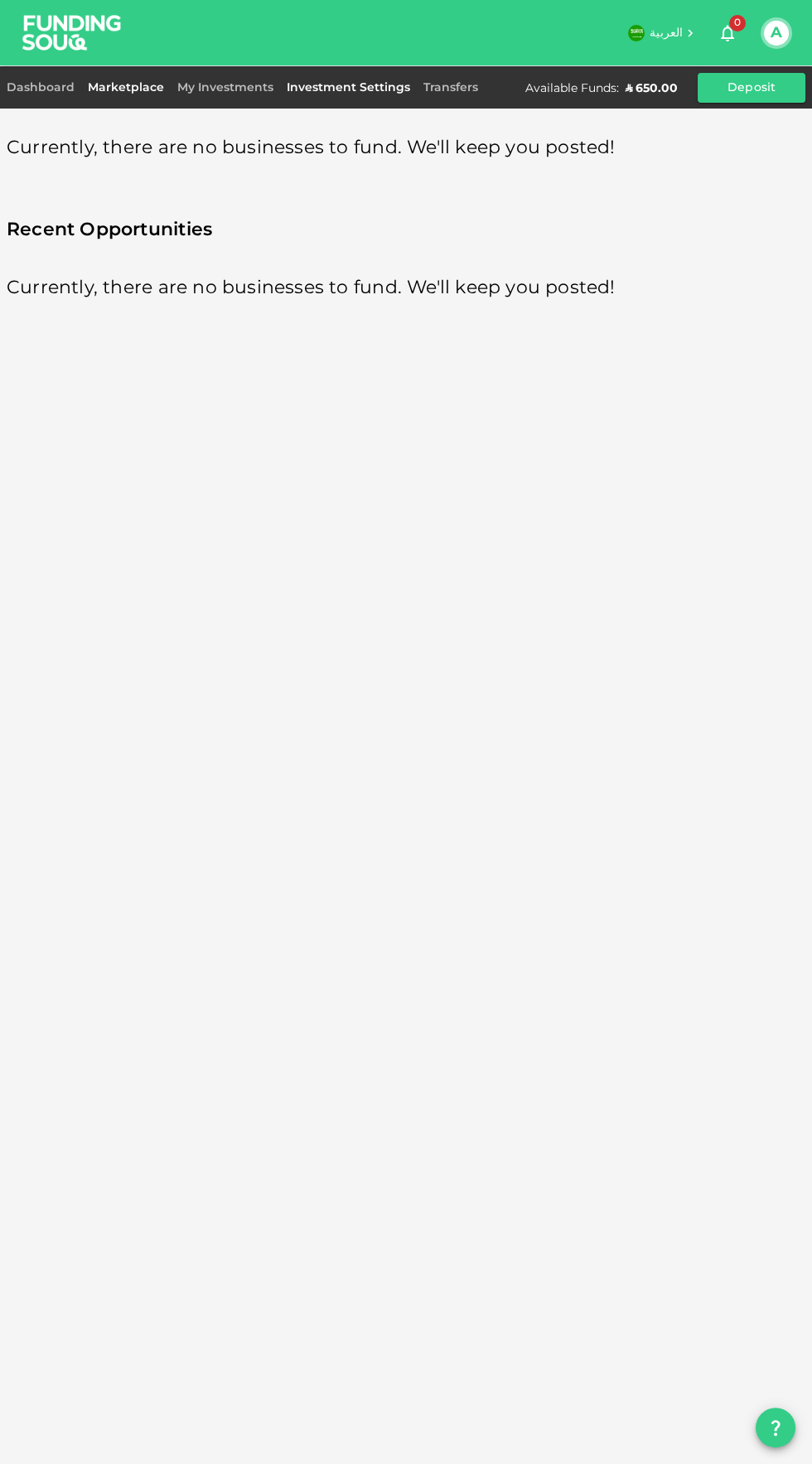
click at [358, 85] on link "Investment Settings" at bounding box center [348, 88] width 137 height 12
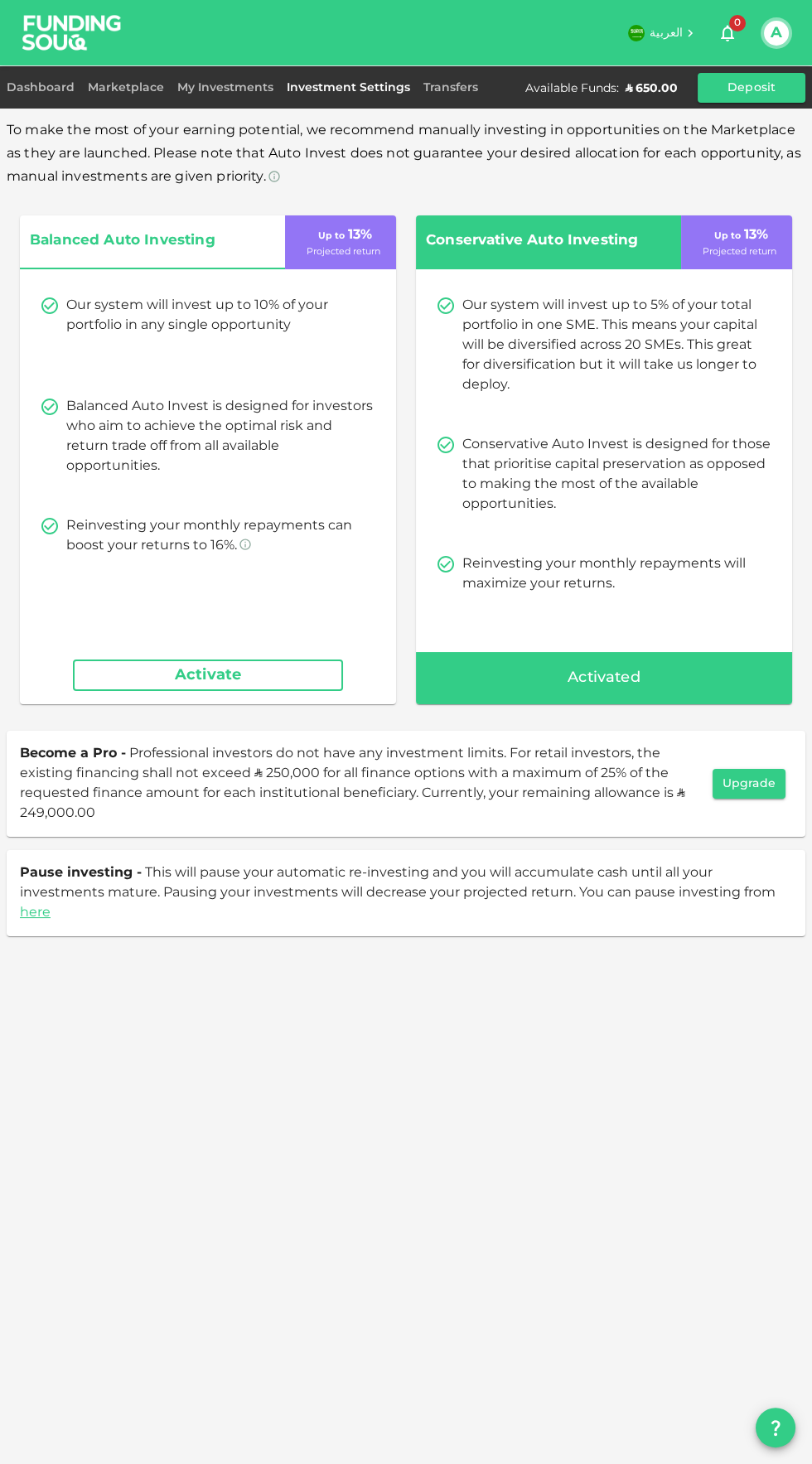
click at [660, 686] on div "Activated" at bounding box center [604, 678] width 376 height 53
click at [38, 912] on link "here" at bounding box center [35, 912] width 30 height 13
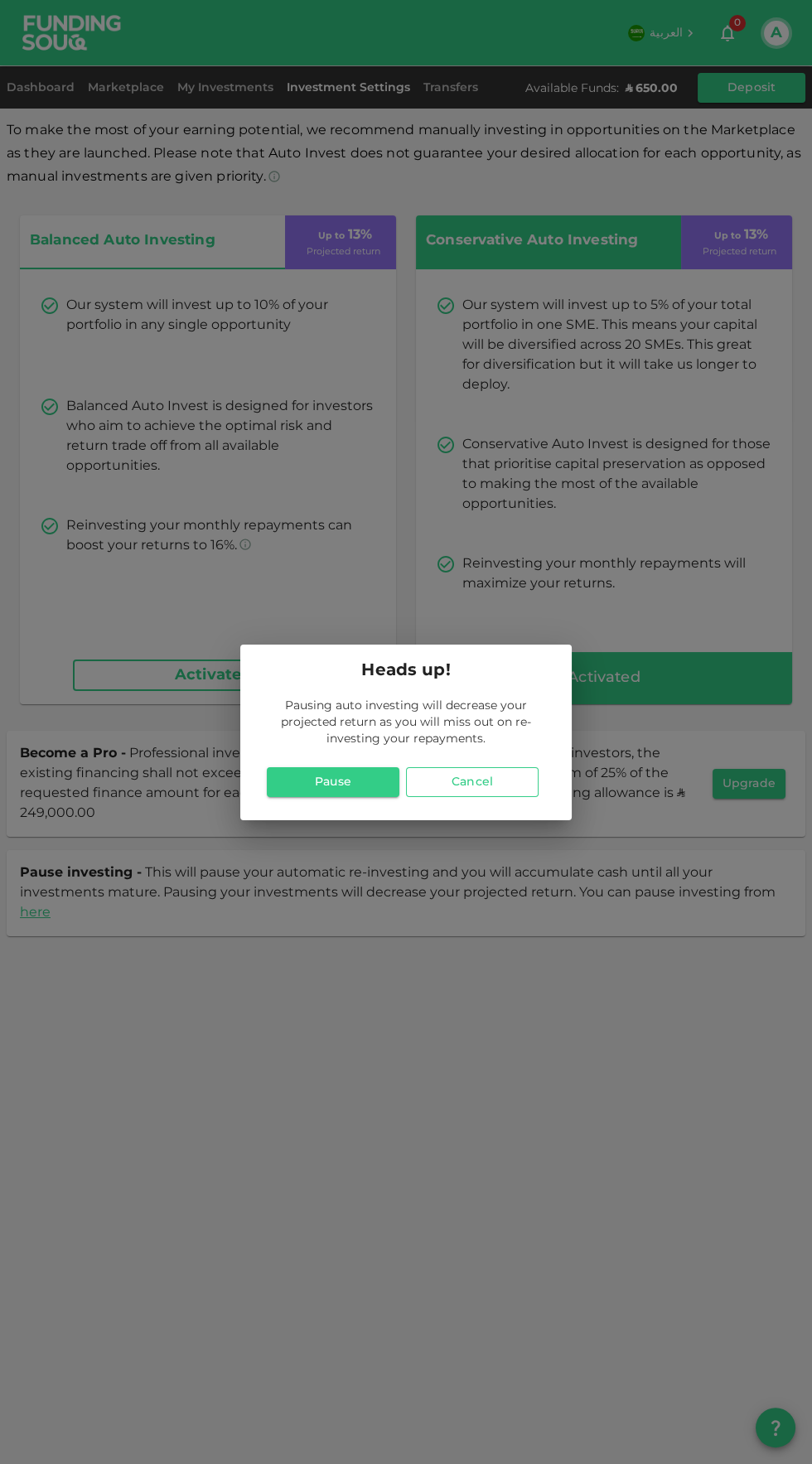
click at [507, 772] on button "Cancel" at bounding box center [472, 782] width 132 height 30
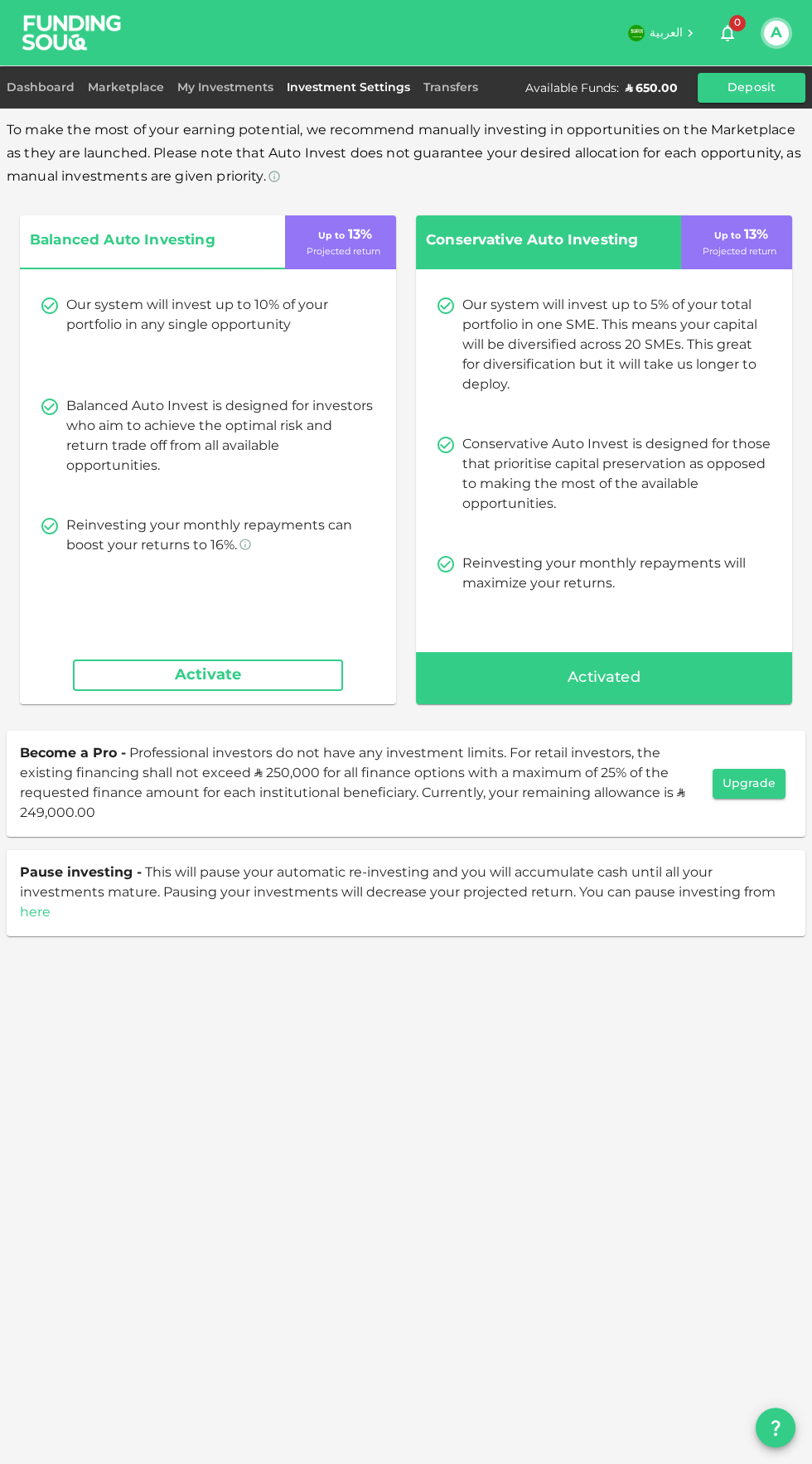
click at [43, 908] on link "here" at bounding box center [35, 912] width 30 height 13
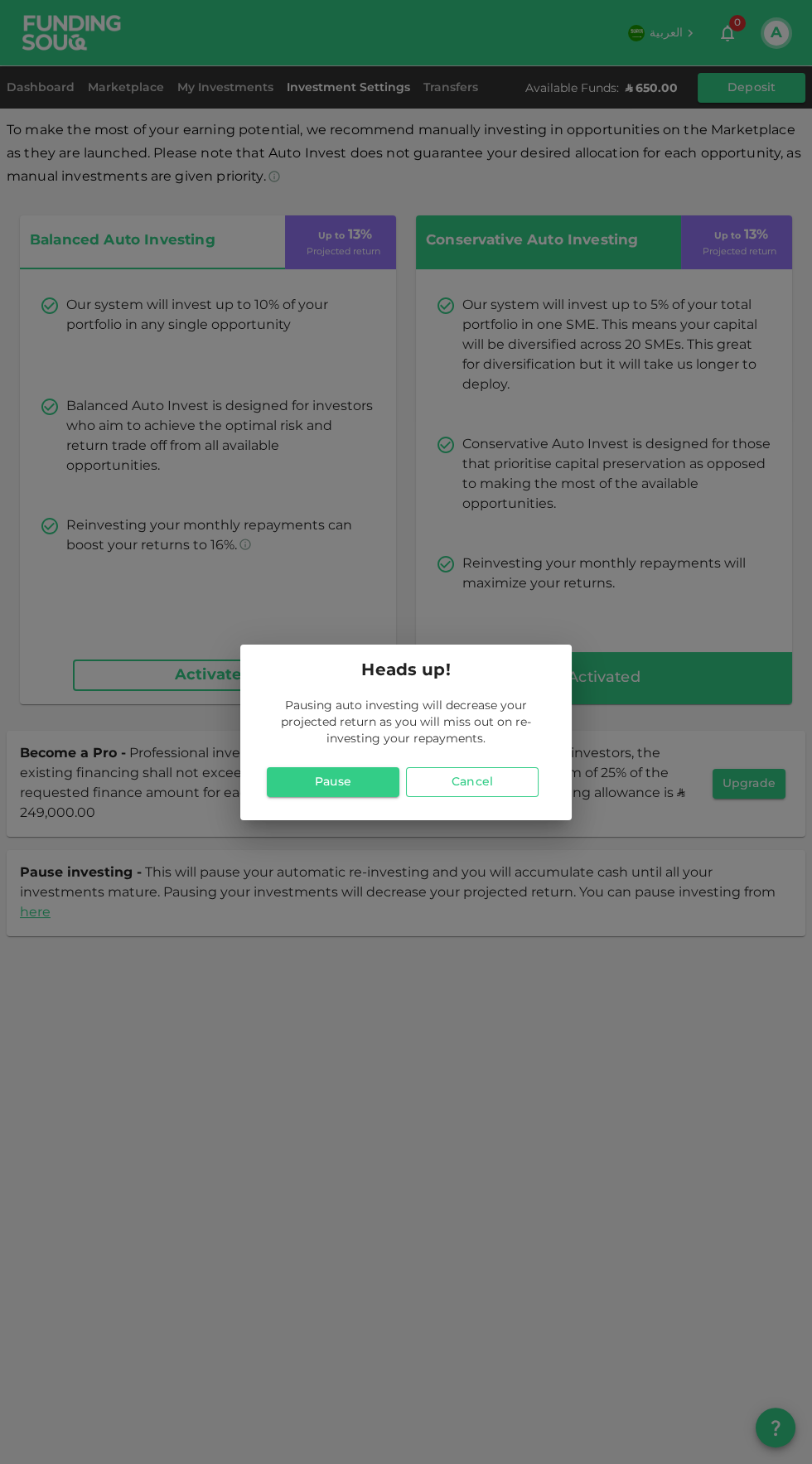
click at [487, 792] on button "Cancel" at bounding box center [472, 782] width 132 height 30
